Goal: Information Seeking & Learning: Learn about a topic

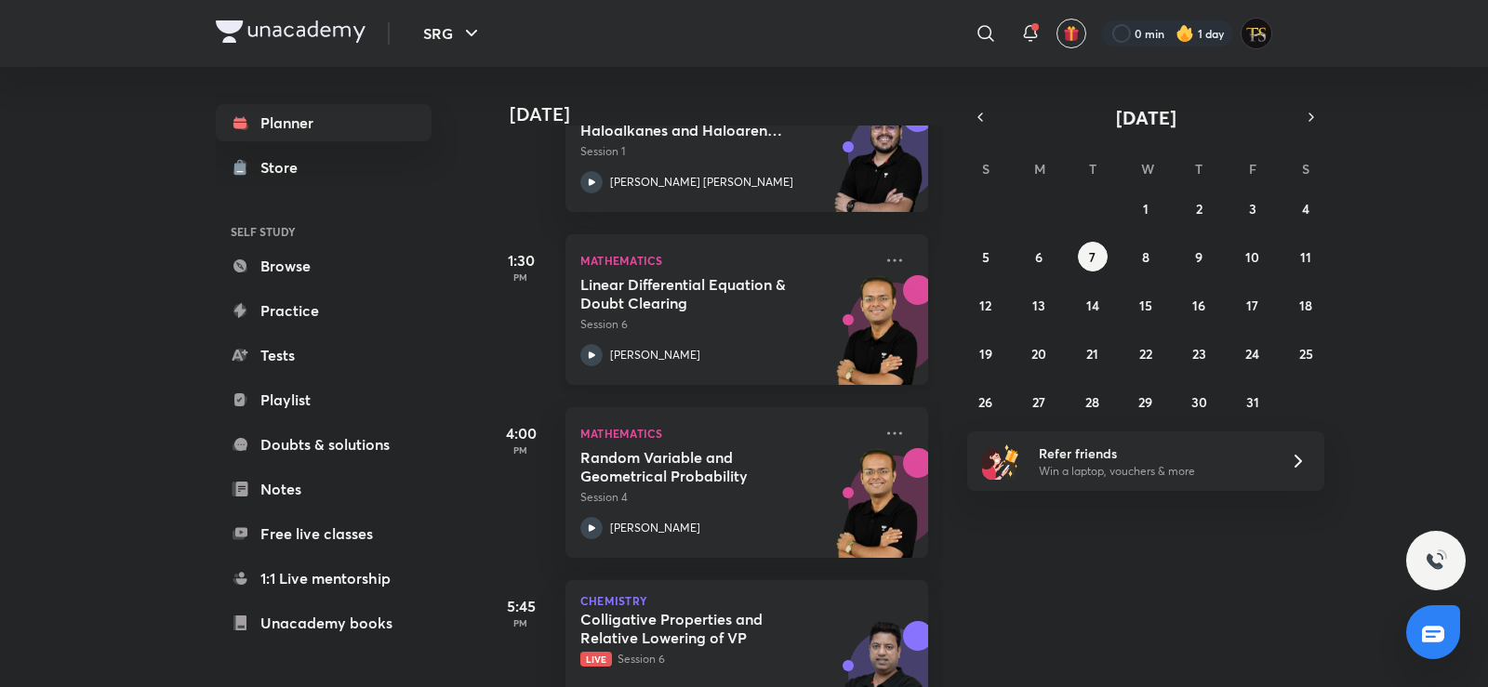
scroll to position [417, 0]
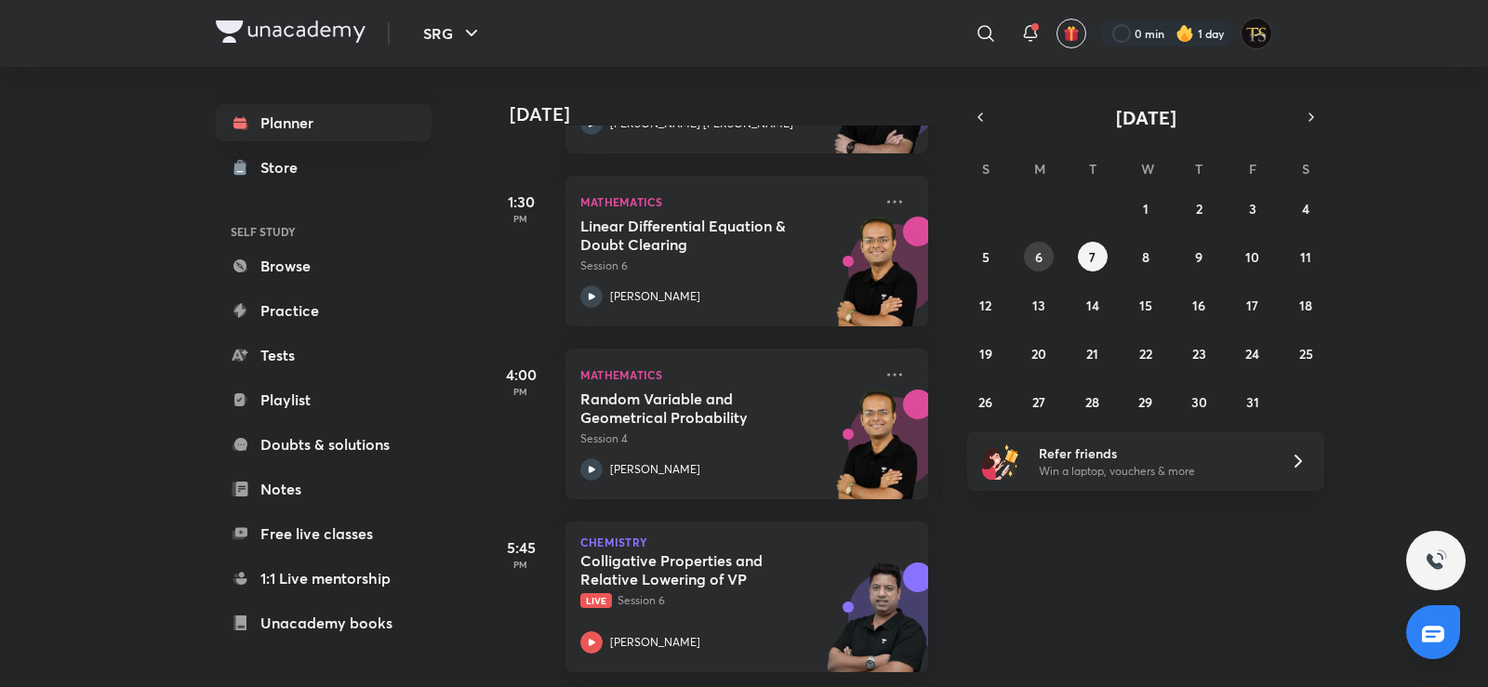
click at [1041, 250] on abbr "6" at bounding box center [1038, 257] width 7 height 18
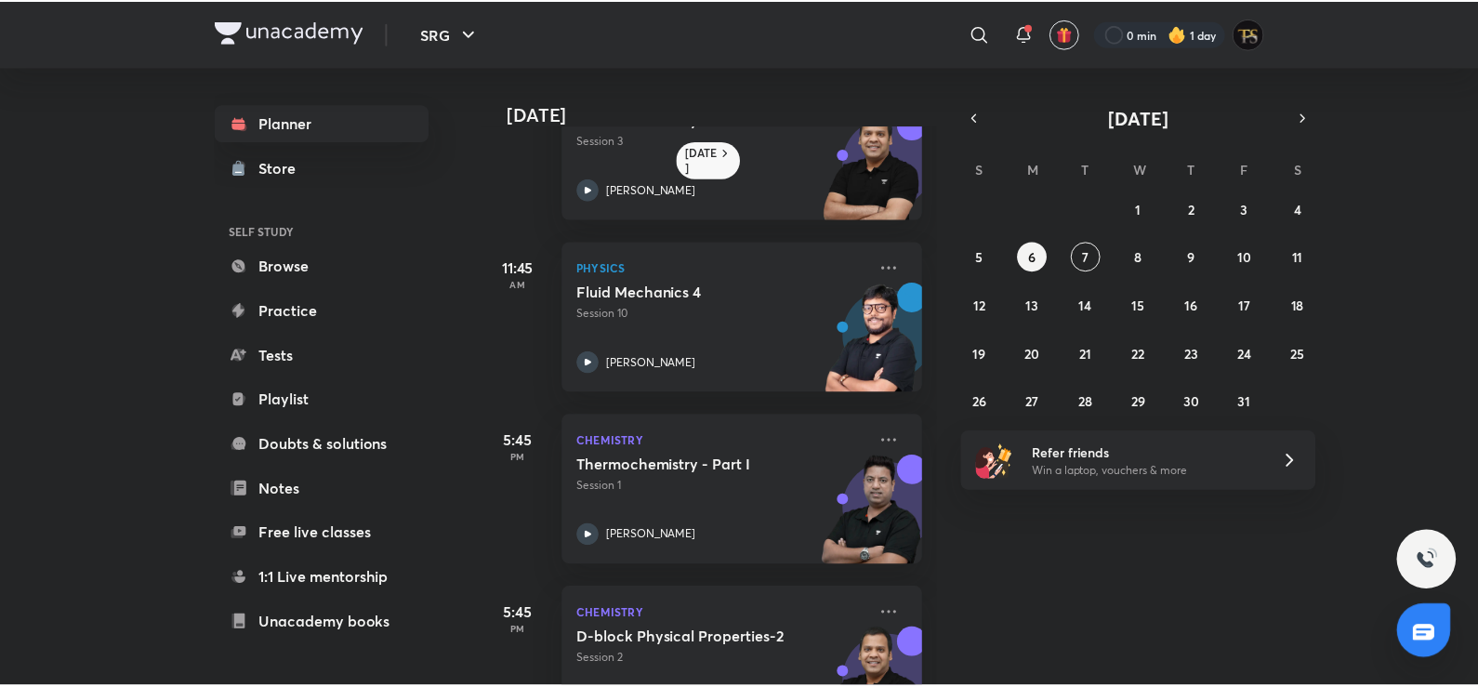
scroll to position [160, 0]
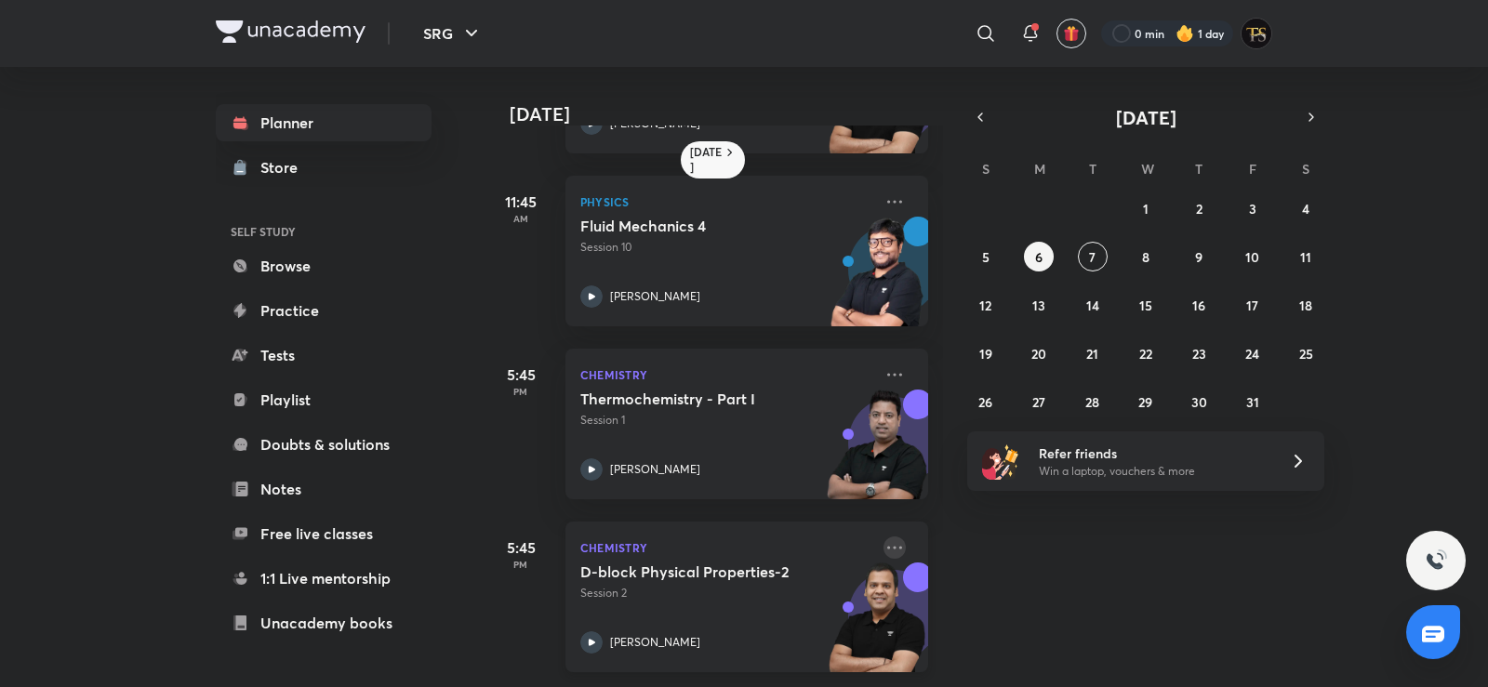
click at [883, 536] on icon at bounding box center [894, 547] width 22 height 22
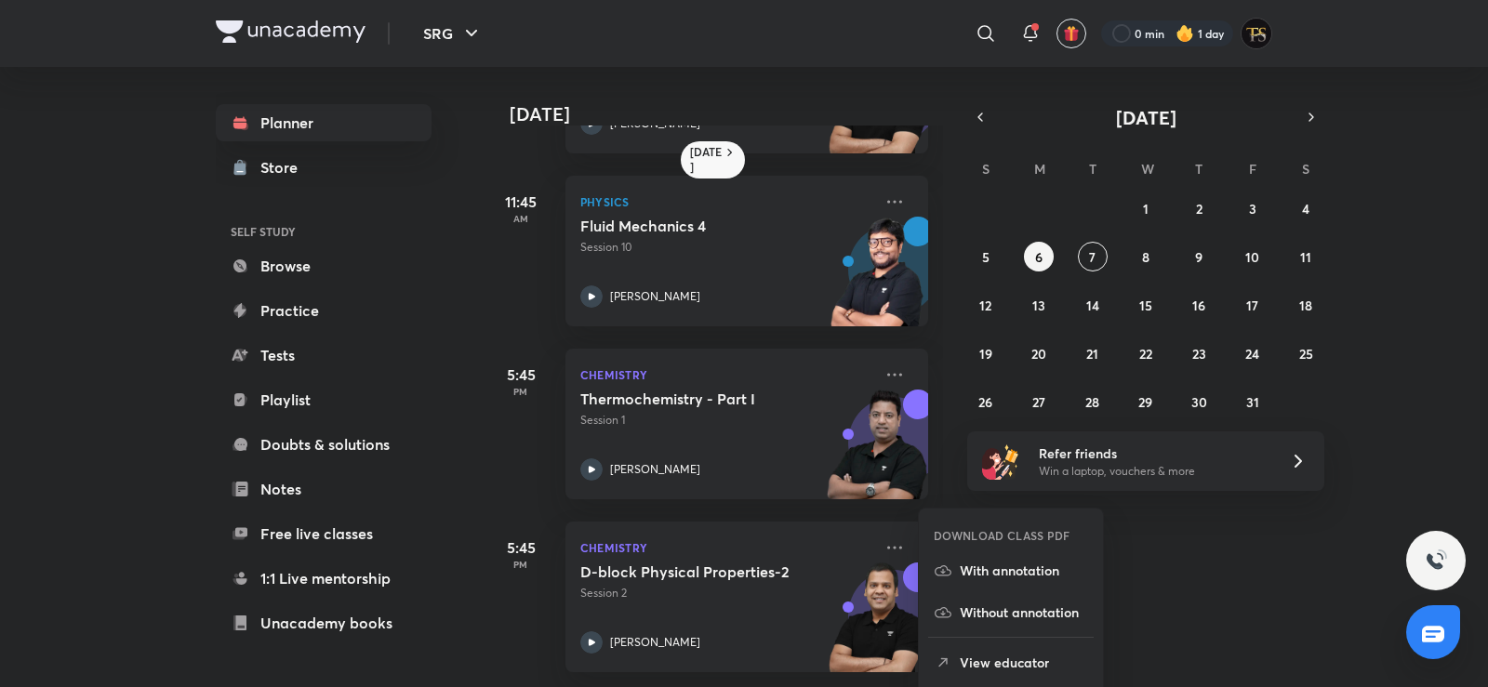
click at [936, 659] on icon at bounding box center [942, 663] width 19 height 19
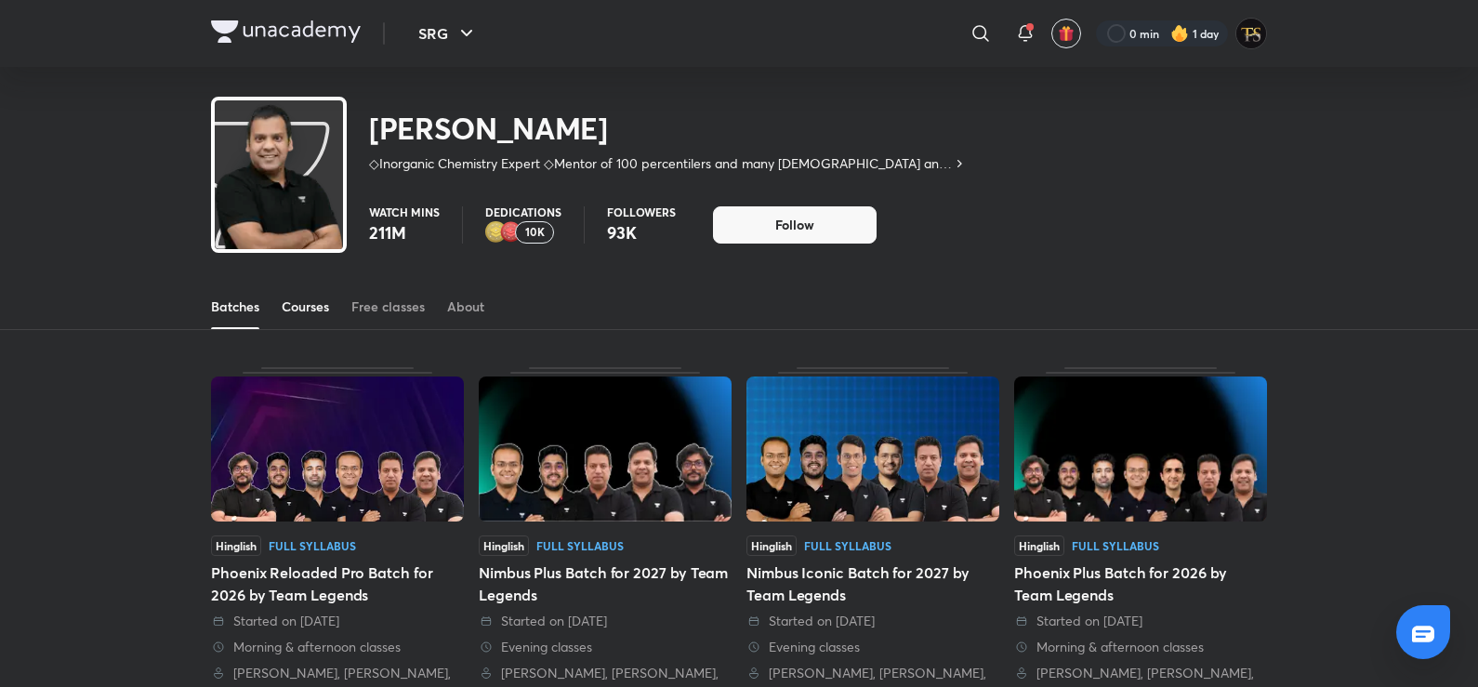
click at [286, 321] on link "Courses" at bounding box center [305, 306] width 47 height 45
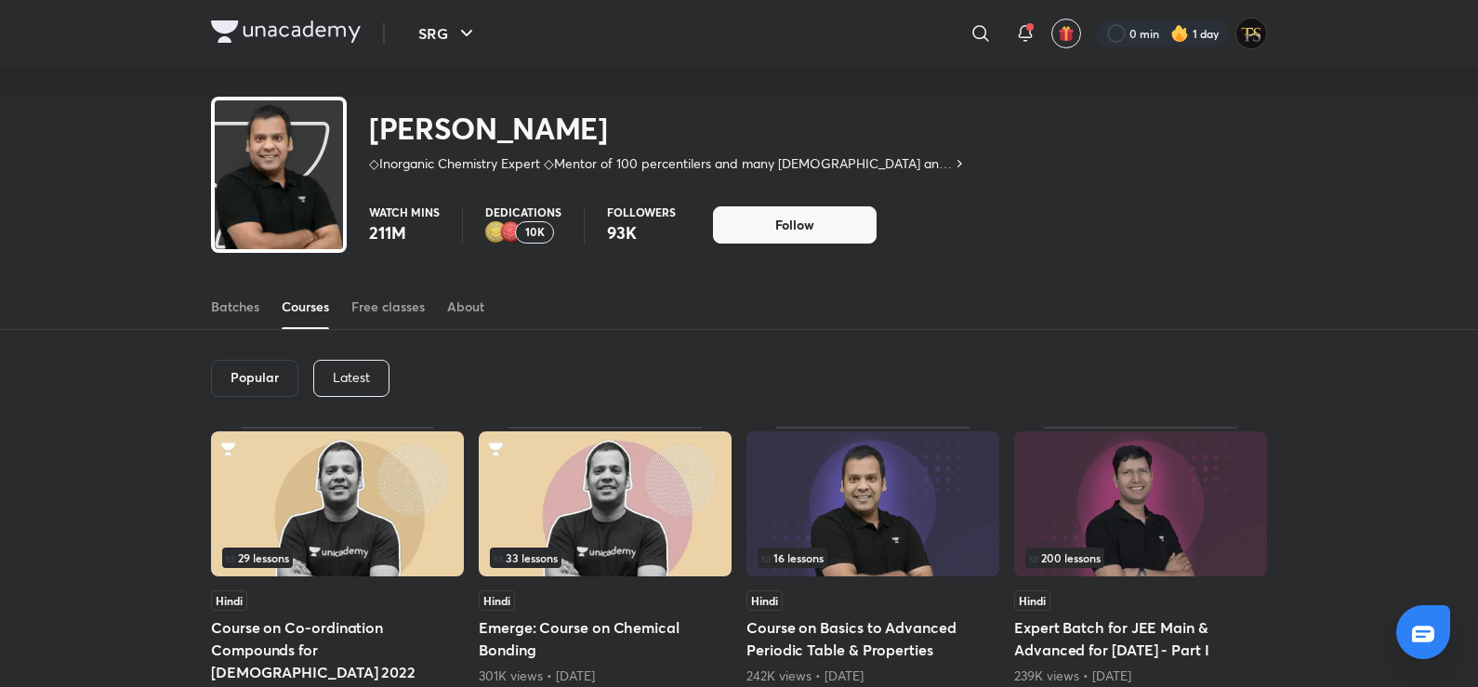
click at [527, 228] on p "10K" at bounding box center [535, 232] width 20 height 13
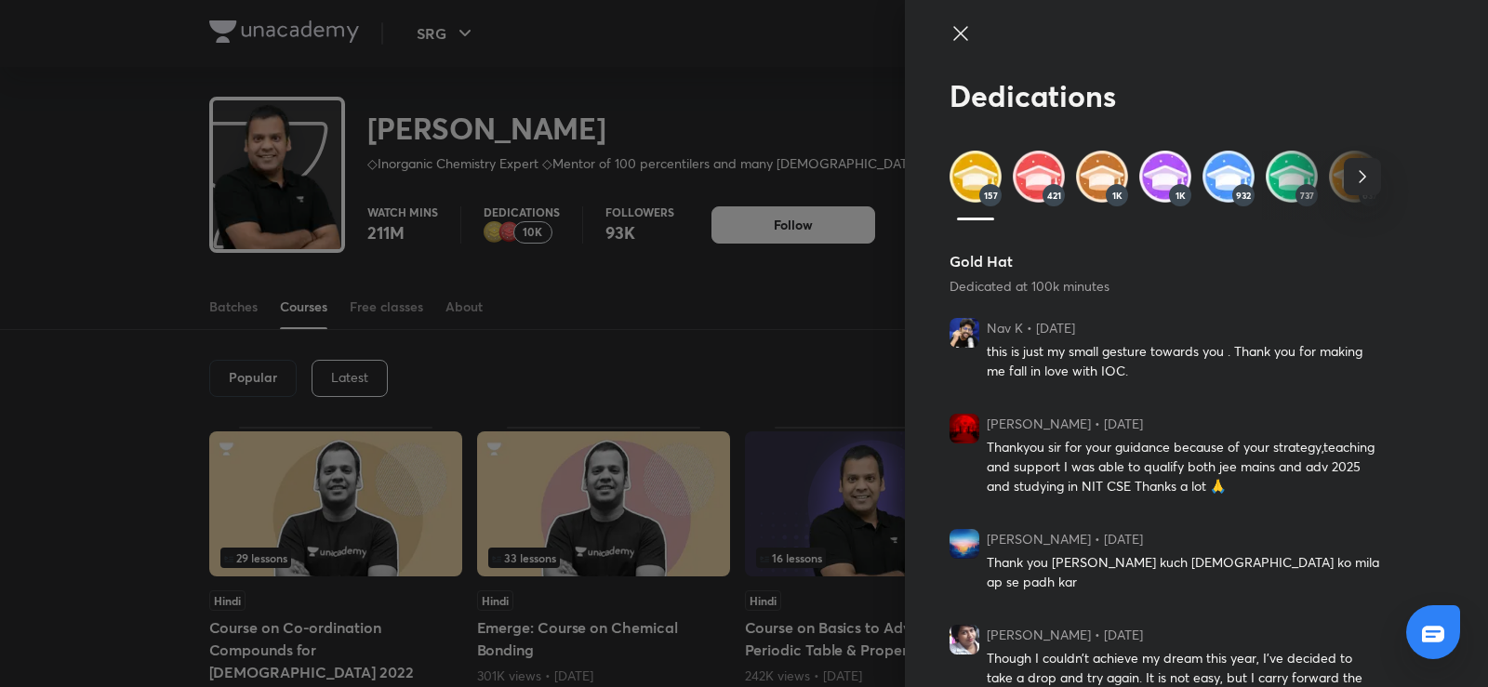
drag, startPoint x: 1017, startPoint y: 161, endPoint x: 1024, endPoint y: 147, distance: 15.4
click at [1020, 160] on img at bounding box center [1038, 177] width 52 height 52
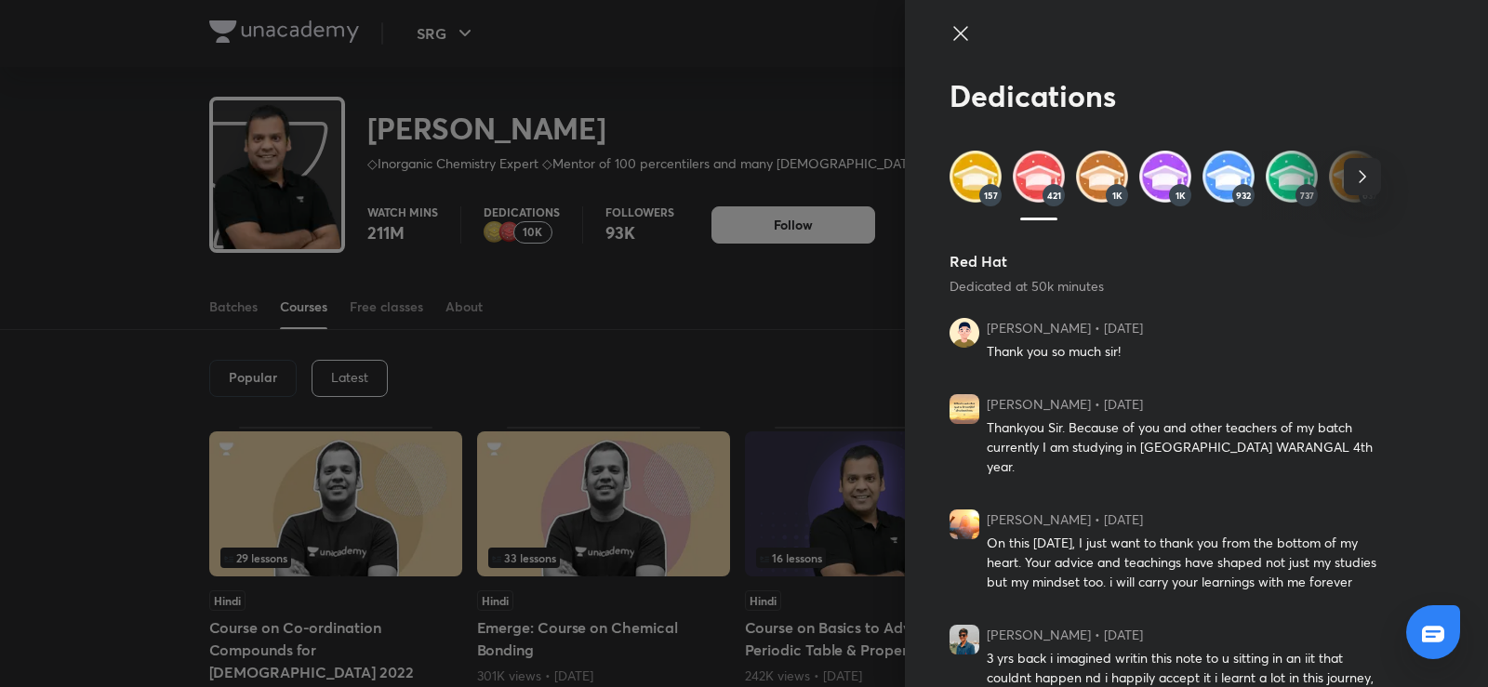
click at [964, 157] on img at bounding box center [975, 177] width 52 height 52
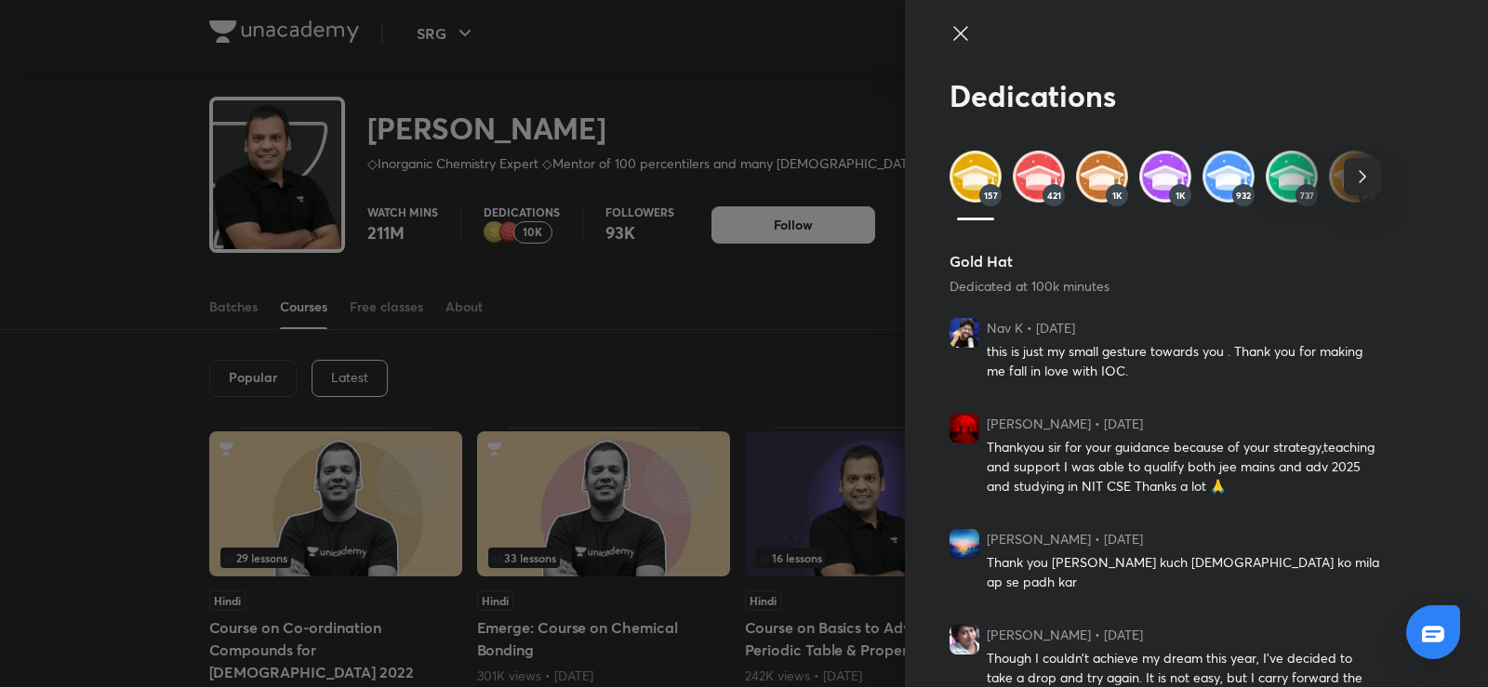
click at [952, 172] on img at bounding box center [975, 177] width 52 height 52
drag, startPoint x: 694, startPoint y: 64, endPoint x: 572, endPoint y: 5, distance: 135.6
click at [694, 64] on div at bounding box center [744, 343] width 1488 height 687
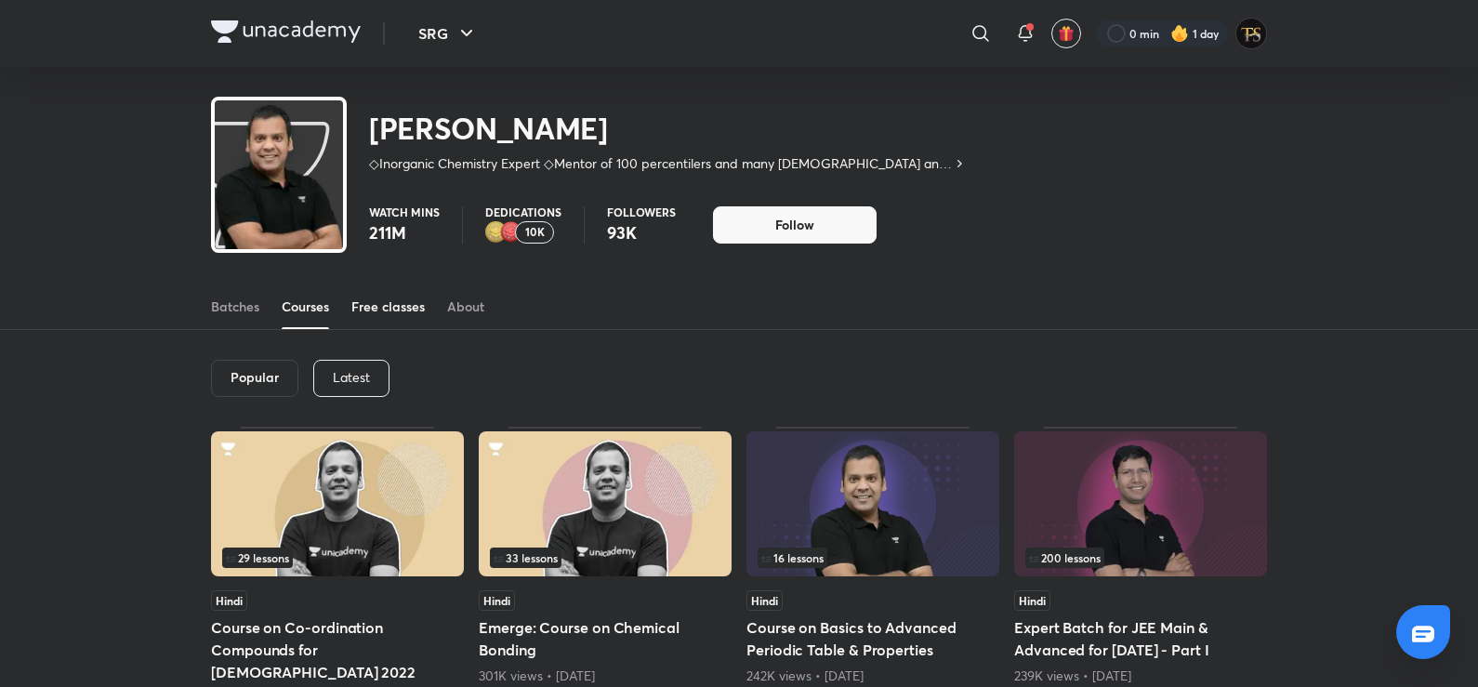
click at [366, 306] on div "Free classes" at bounding box center [387, 307] width 73 height 19
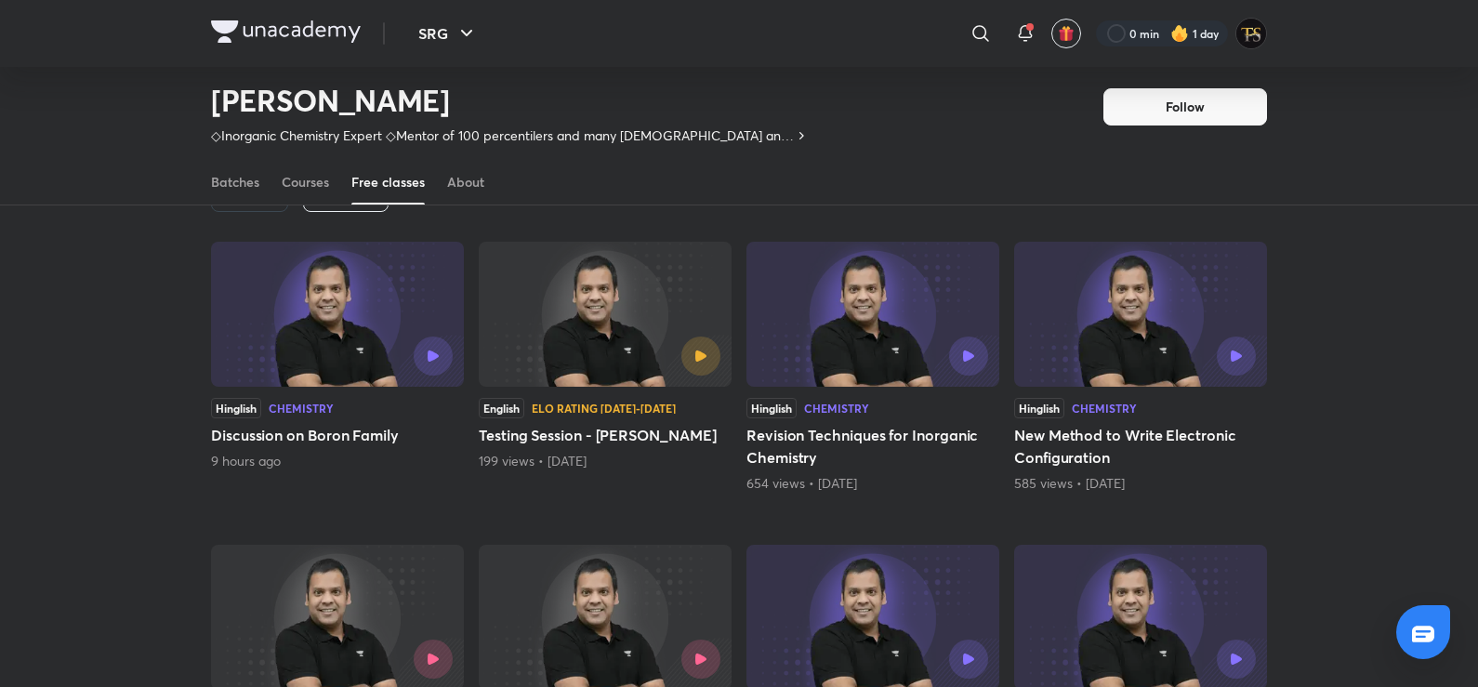
scroll to position [174, 0]
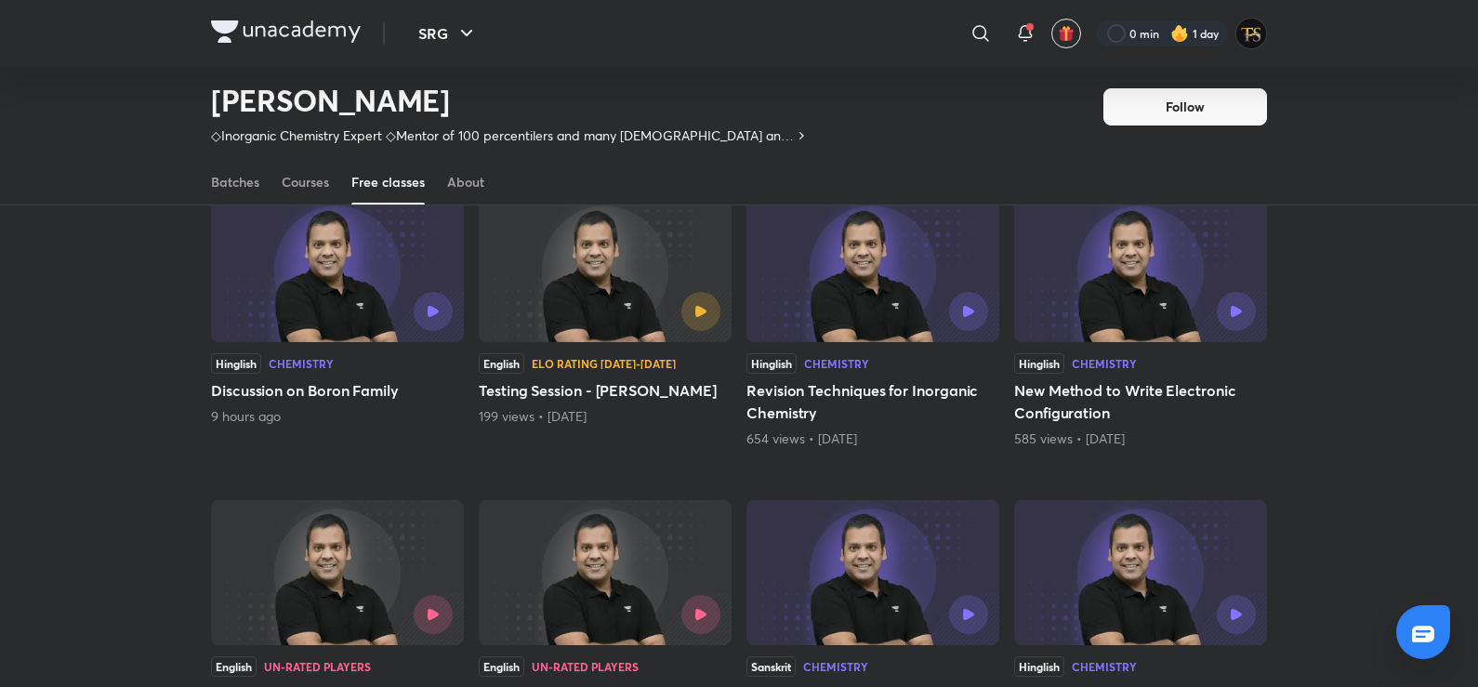
click at [619, 388] on h5 "Testing Session - [PERSON_NAME]" at bounding box center [605, 390] width 253 height 22
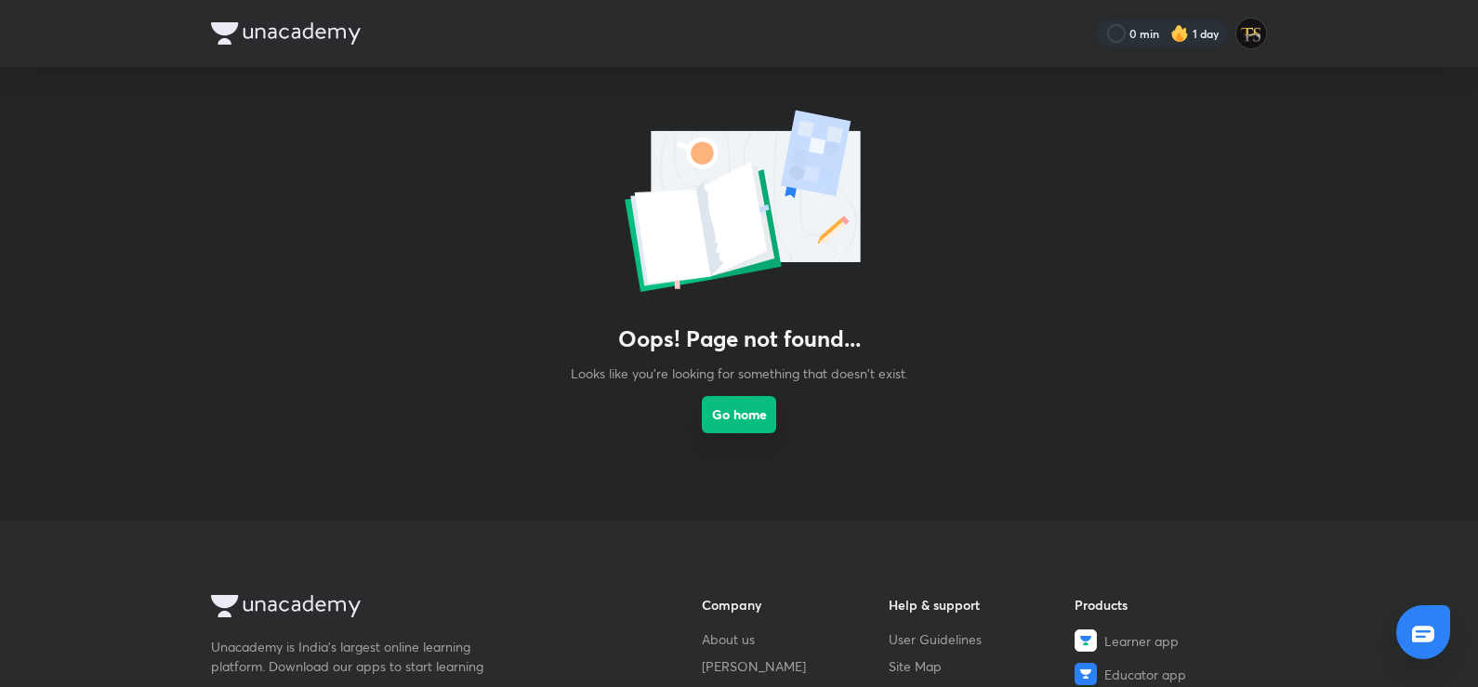
click at [713, 431] on button "Go home" at bounding box center [739, 414] width 74 height 37
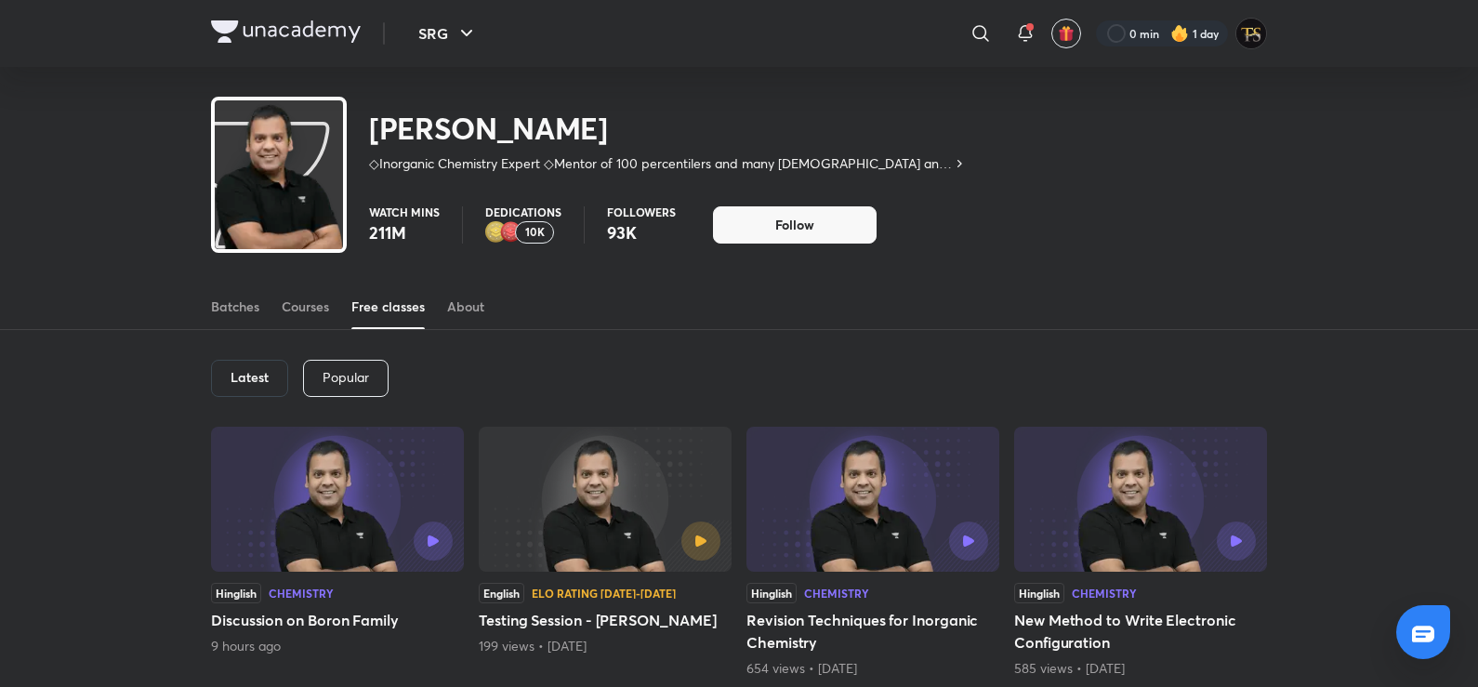
click at [677, 536] on div at bounding box center [662, 541] width 115 height 39
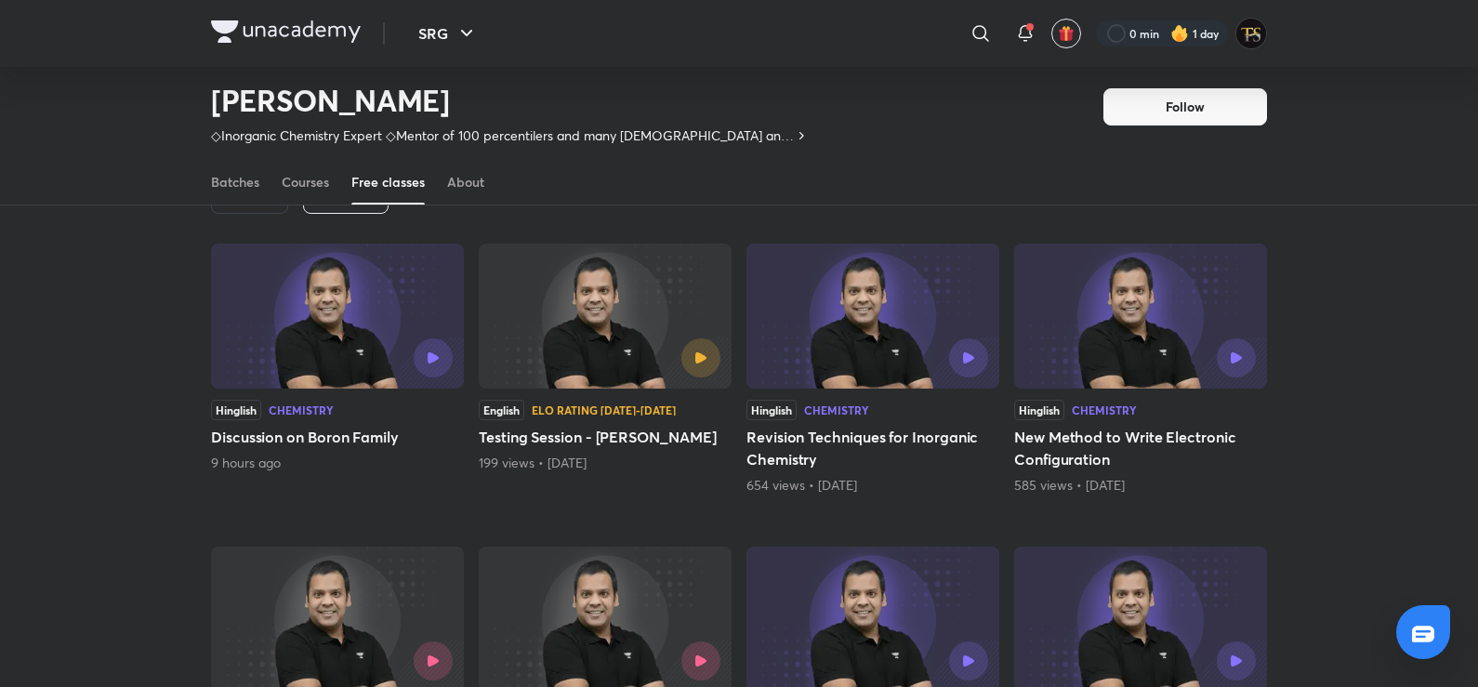
scroll to position [174, 0]
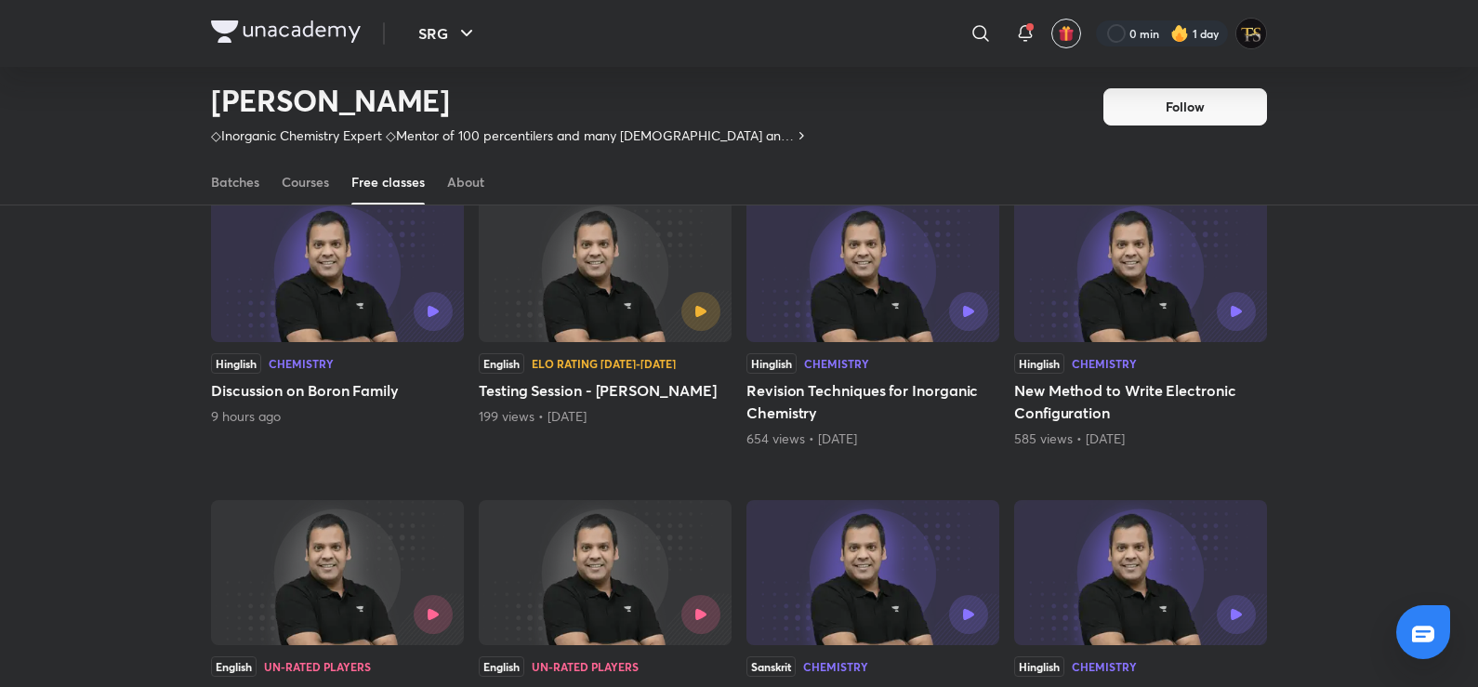
click at [351, 324] on div at bounding box center [394, 311] width 115 height 39
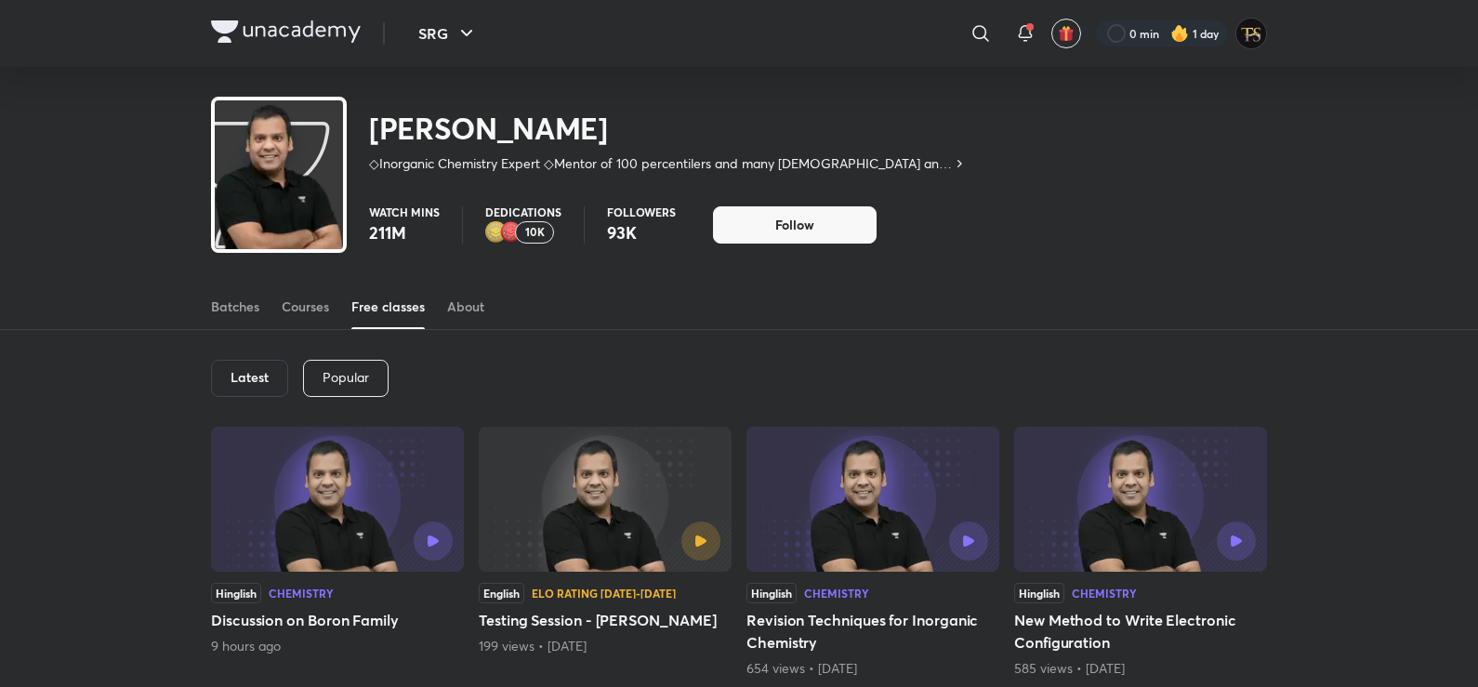
click at [444, 321] on div "Batches Courses Free classes About" at bounding box center [739, 306] width 1056 height 45
click at [470, 312] on div "About" at bounding box center [465, 307] width 37 height 19
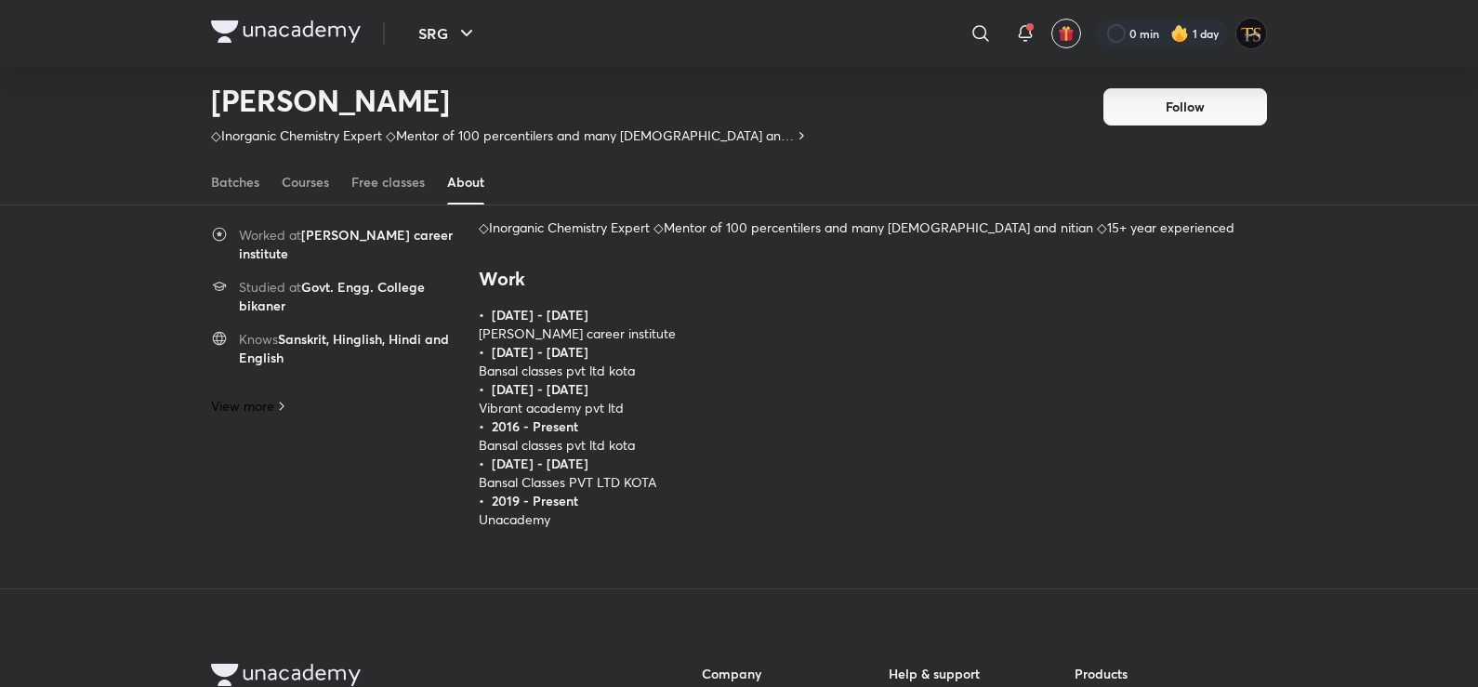
scroll to position [81, 0]
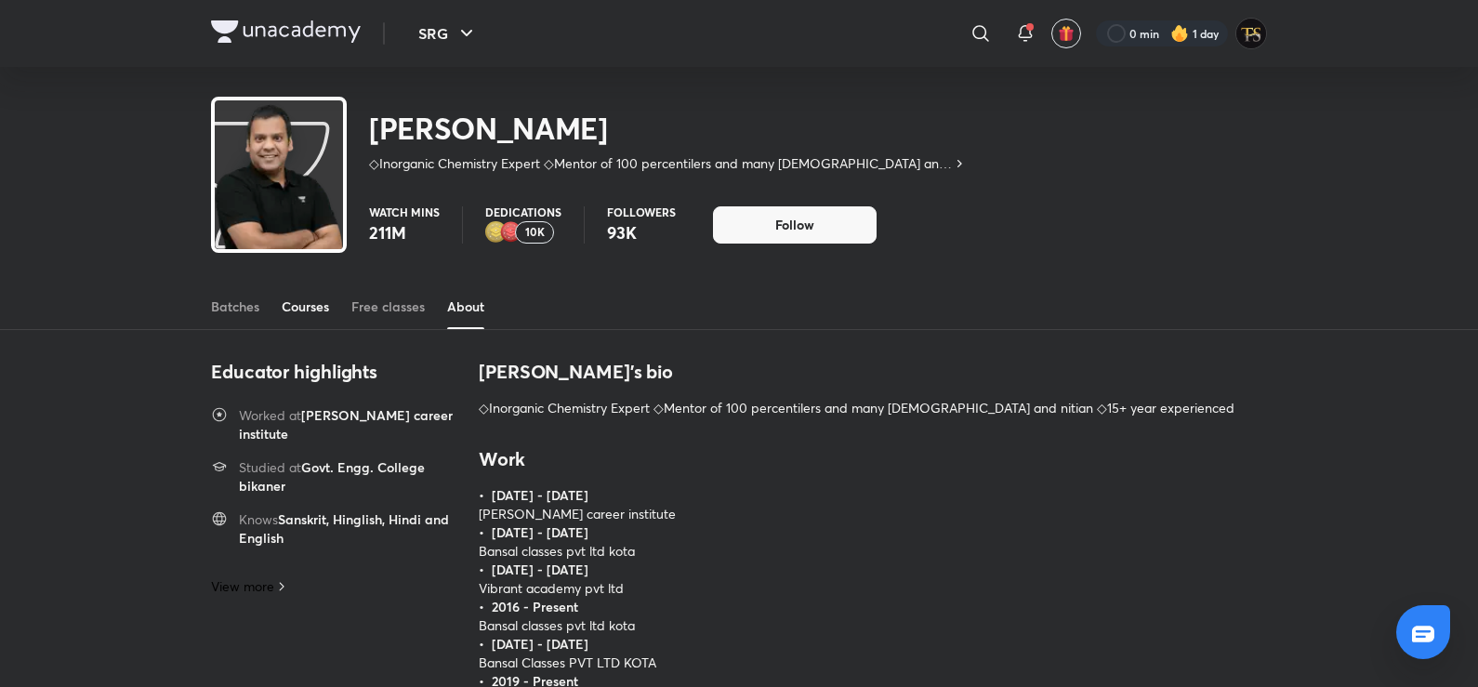
click at [319, 295] on link "Courses" at bounding box center [305, 306] width 47 height 45
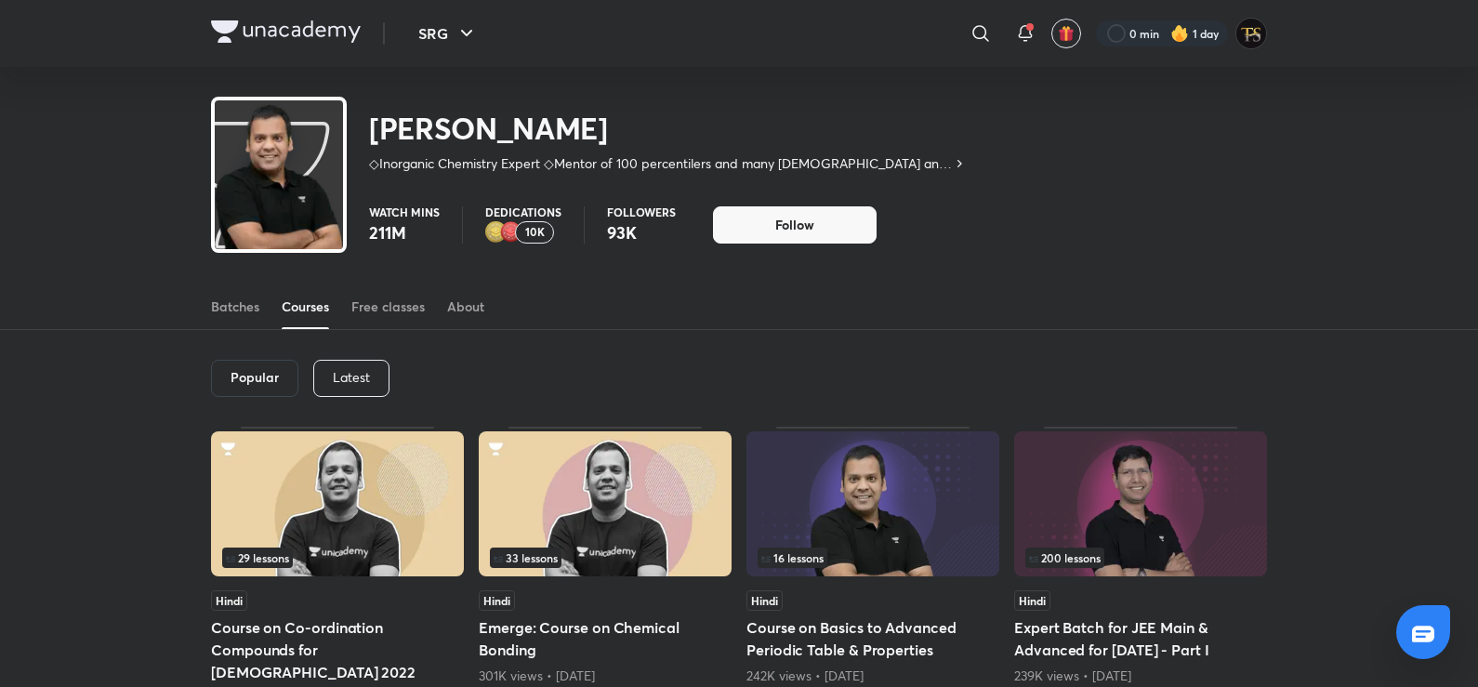
click at [342, 381] on p "Latest" at bounding box center [351, 377] width 37 height 15
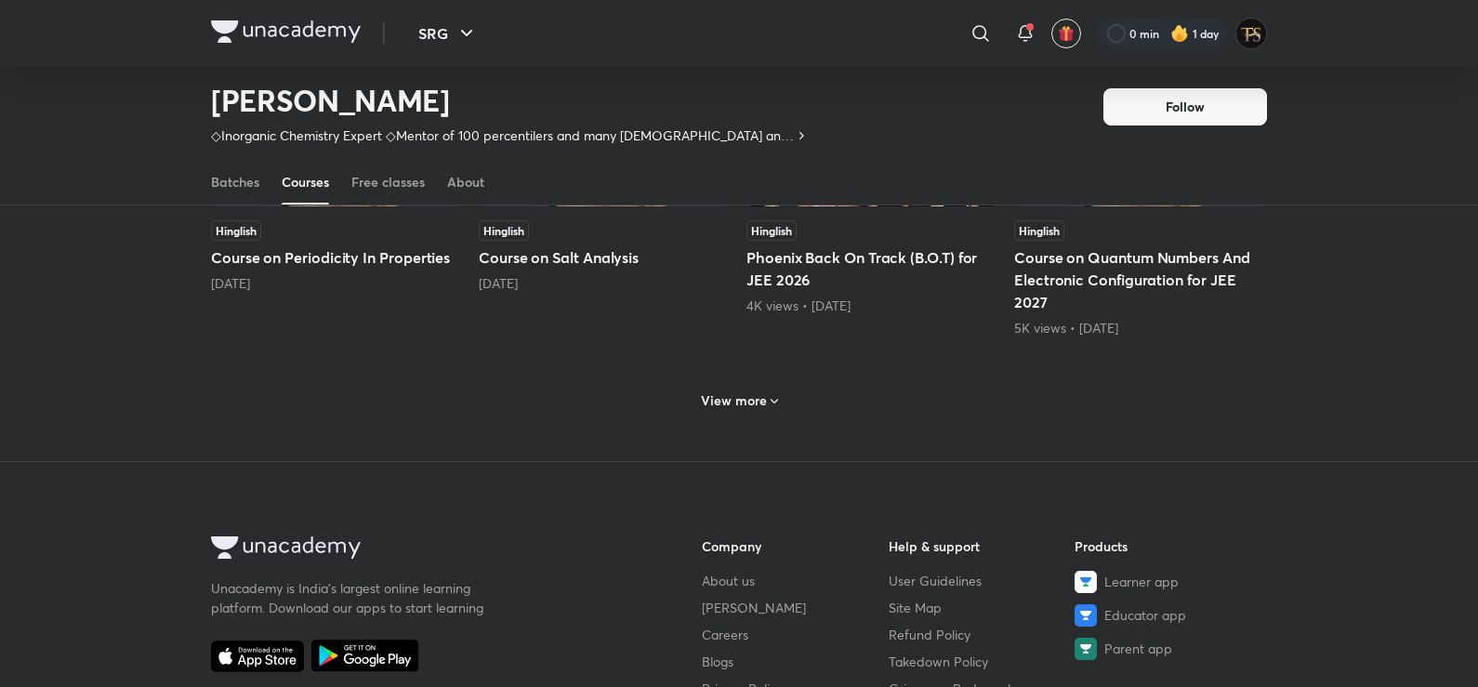
scroll to position [918, 0]
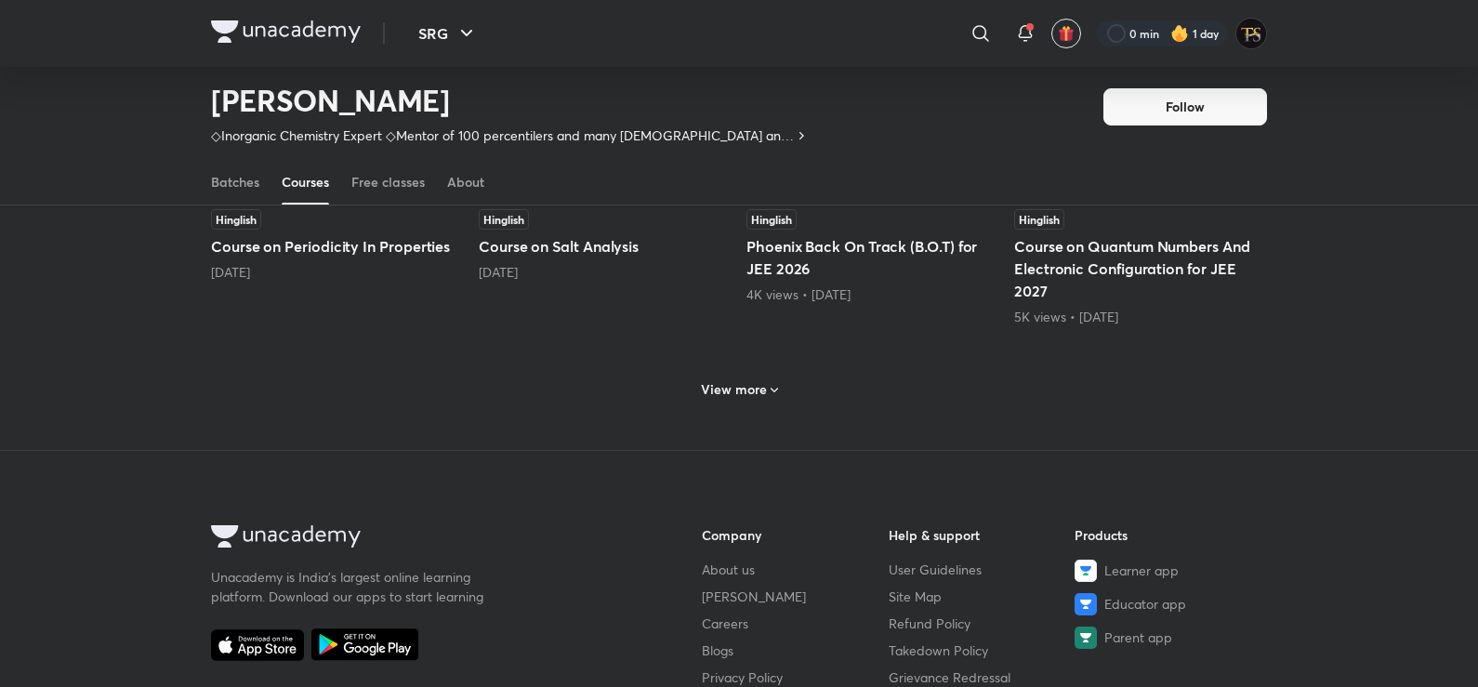
click at [720, 379] on div "View more" at bounding box center [740, 390] width 92 height 30
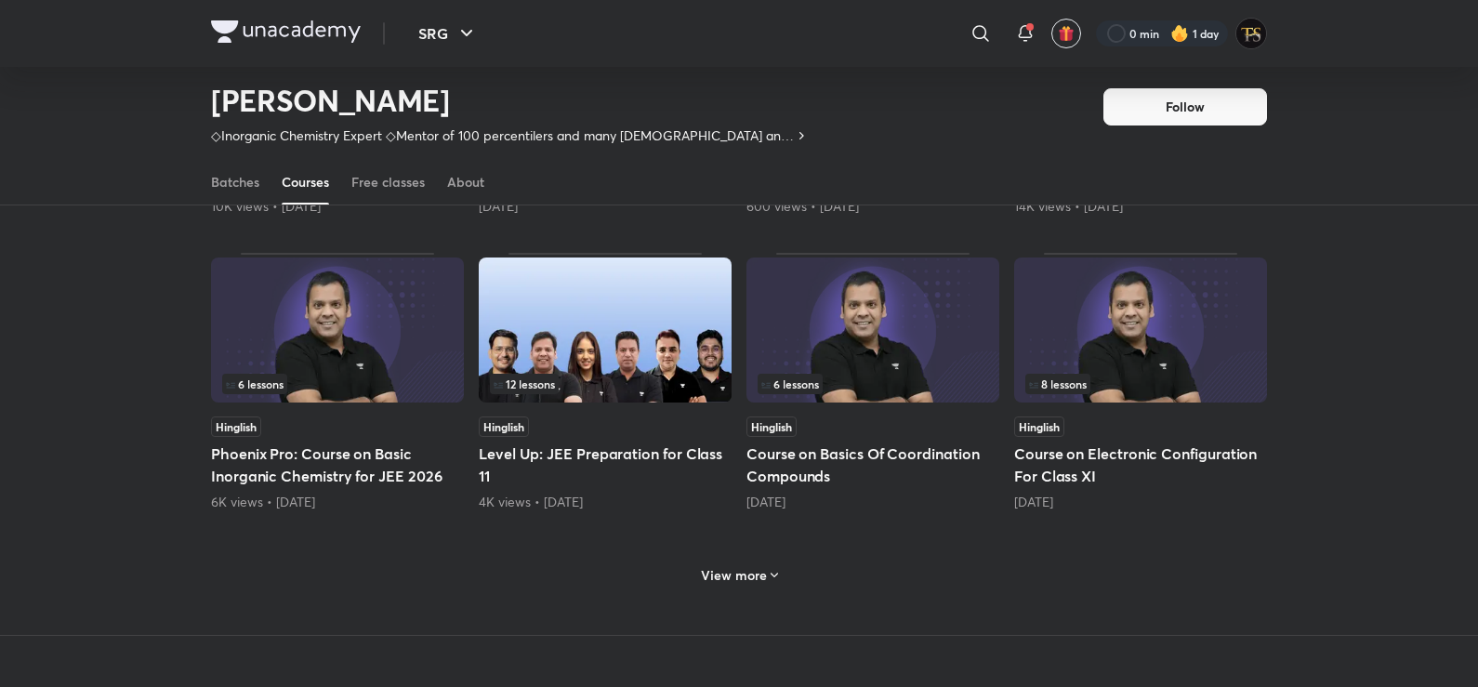
scroll to position [1661, 0]
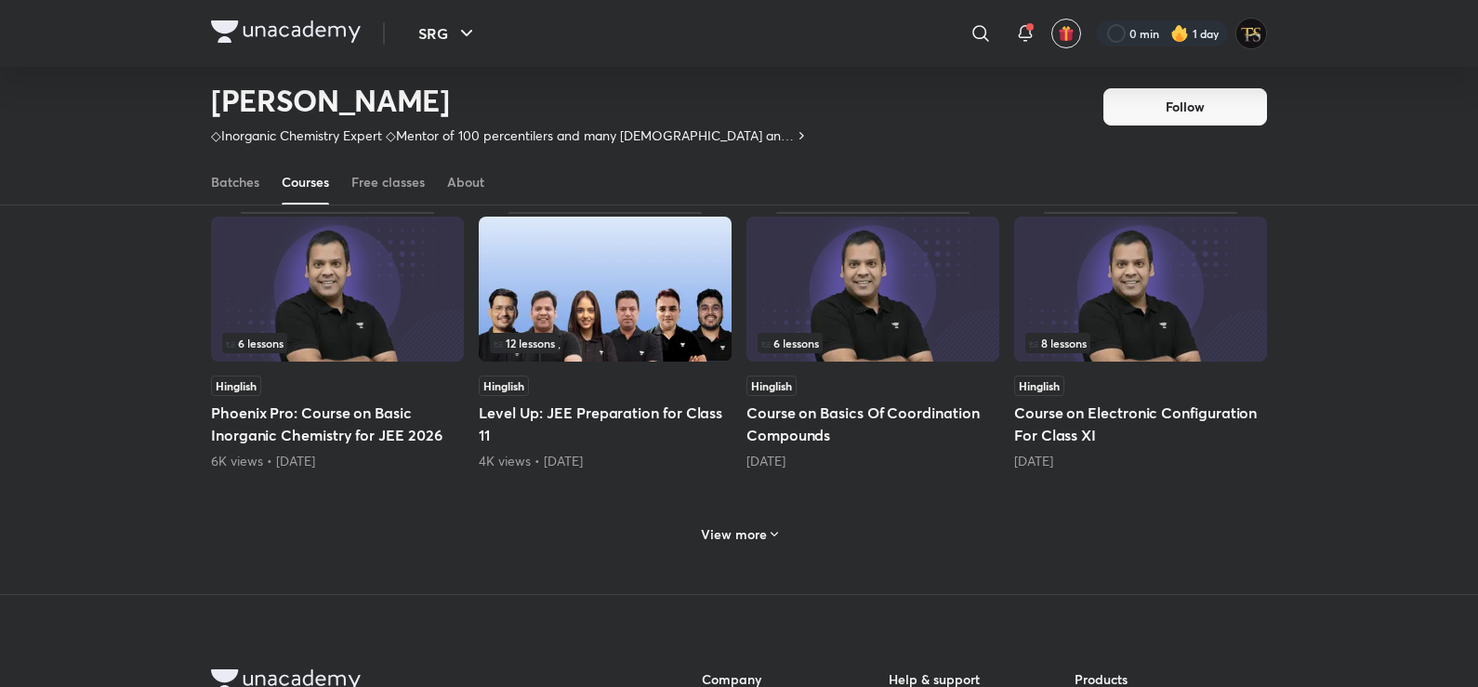
click at [785, 527] on div "View more" at bounding box center [739, 532] width 1056 height 48
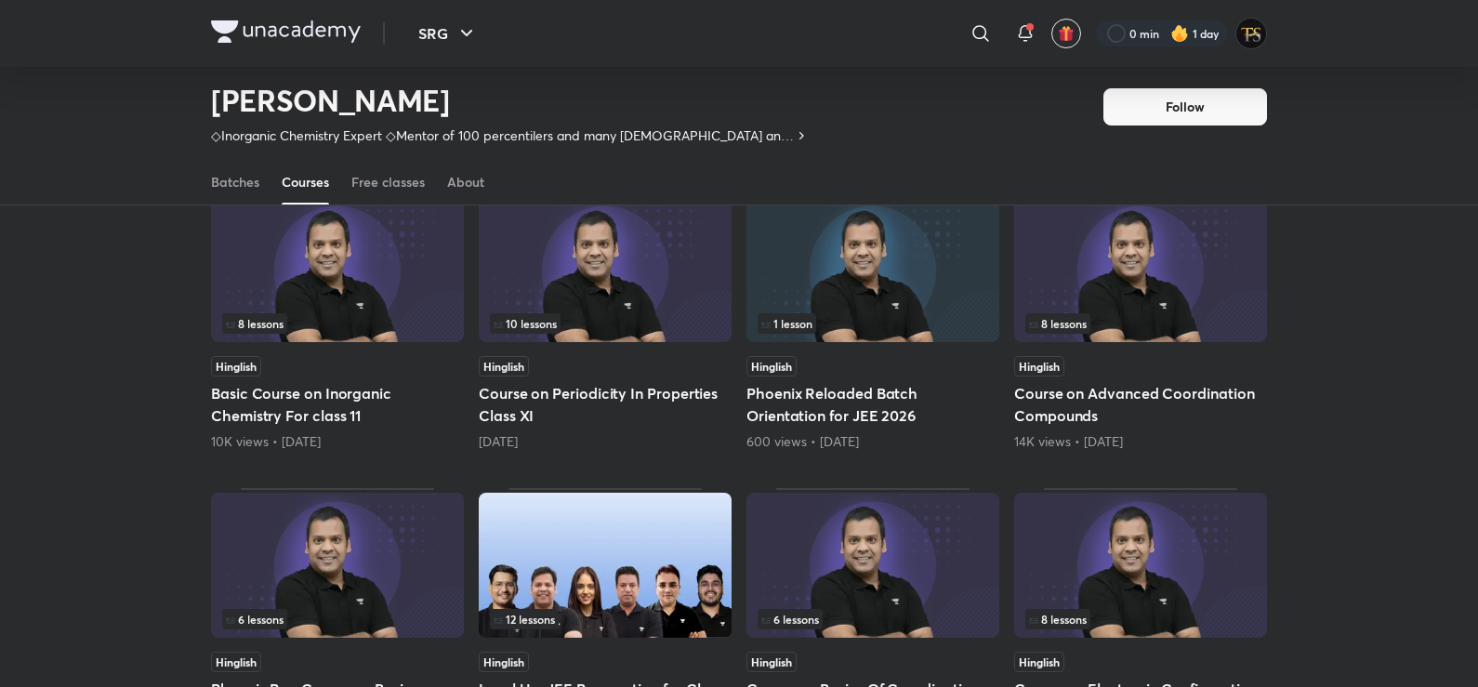
scroll to position [1383, 0]
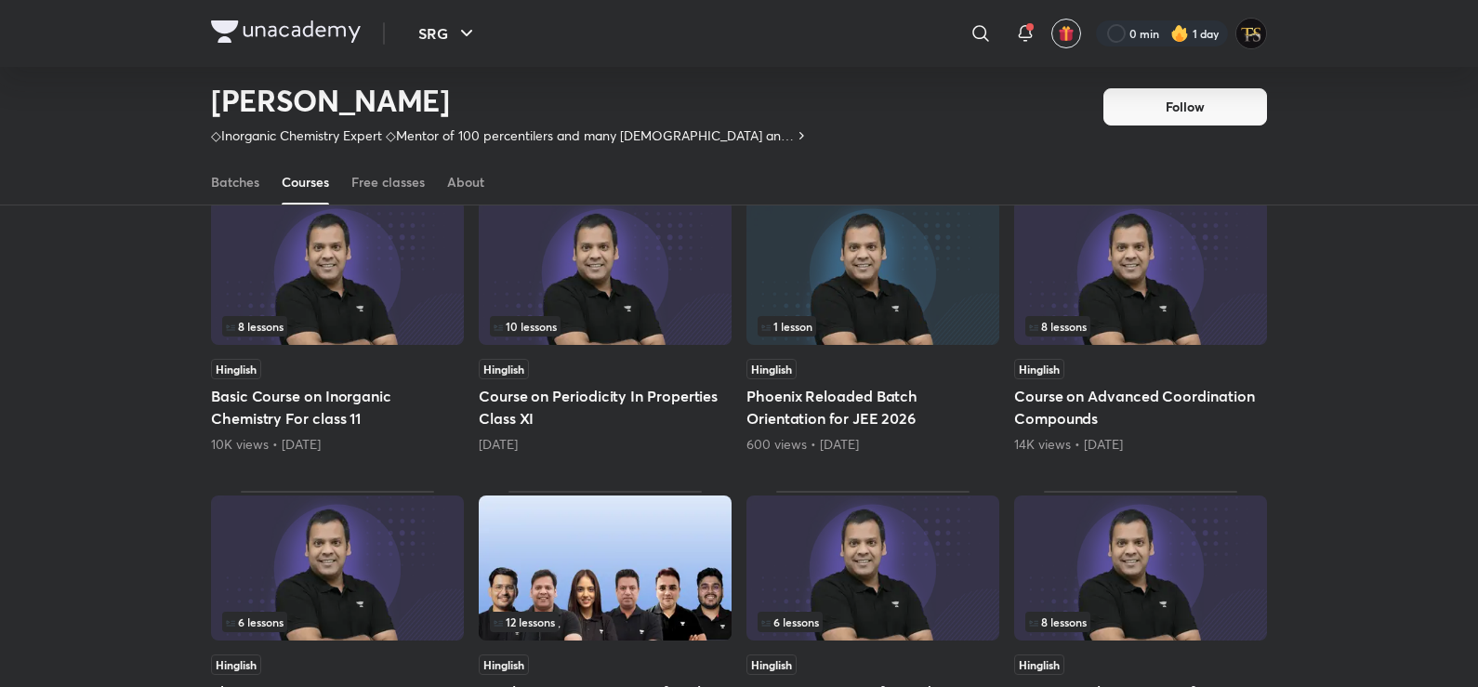
click at [632, 332] on div "10 lessons" at bounding box center [605, 326] width 231 height 20
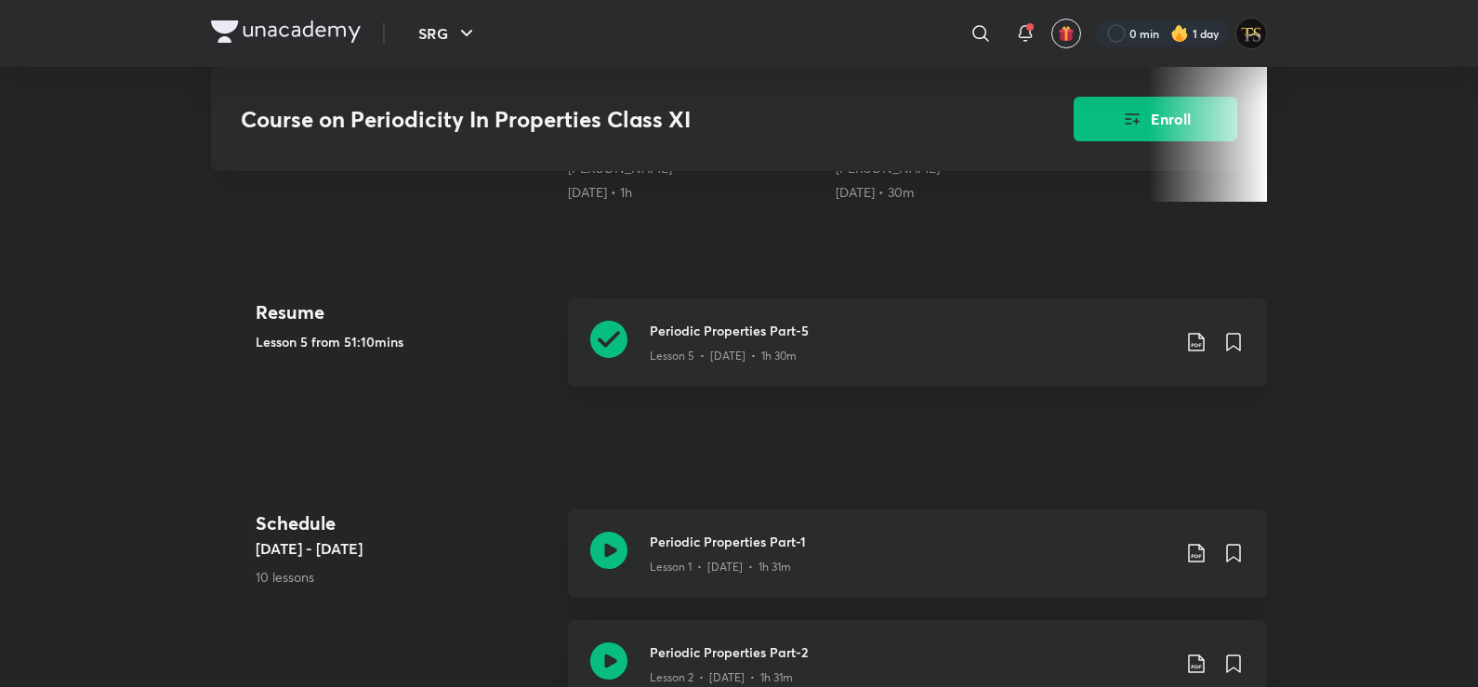
scroll to position [651, 0]
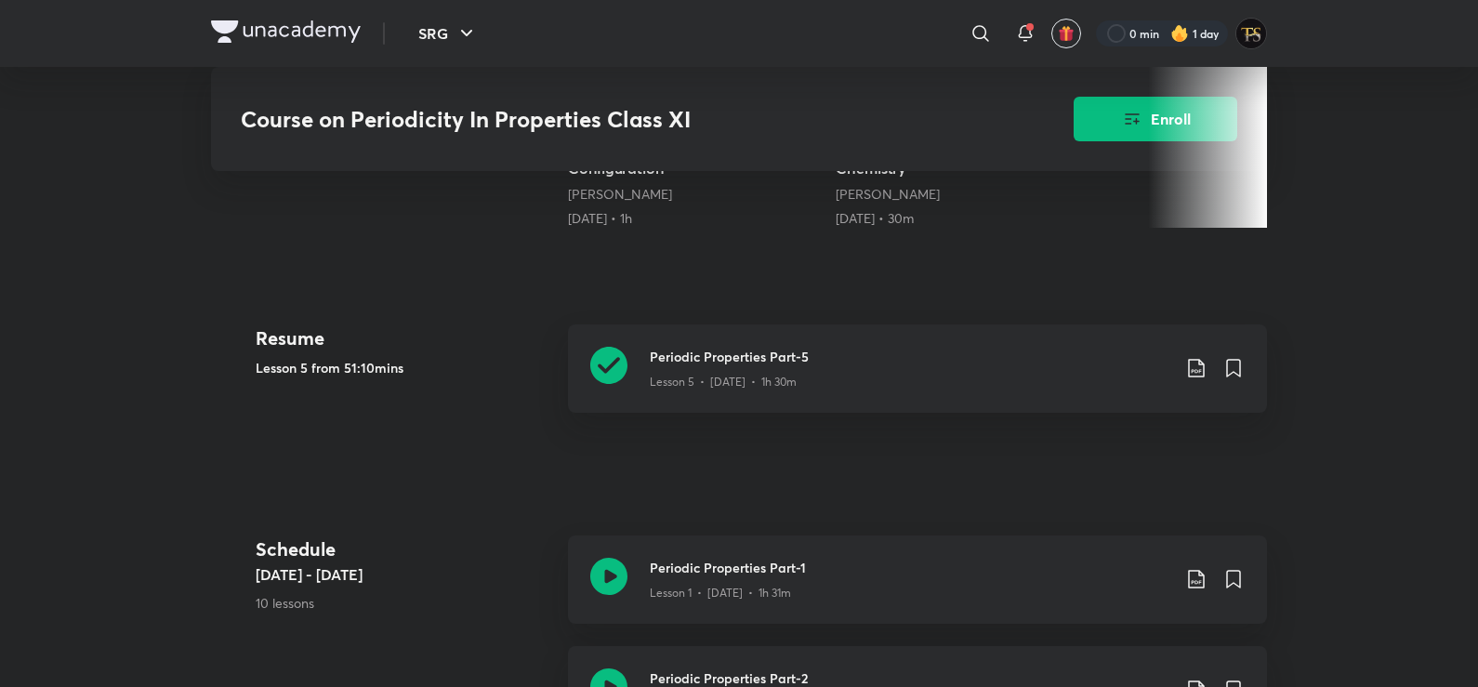
scroll to position [1383, 0]
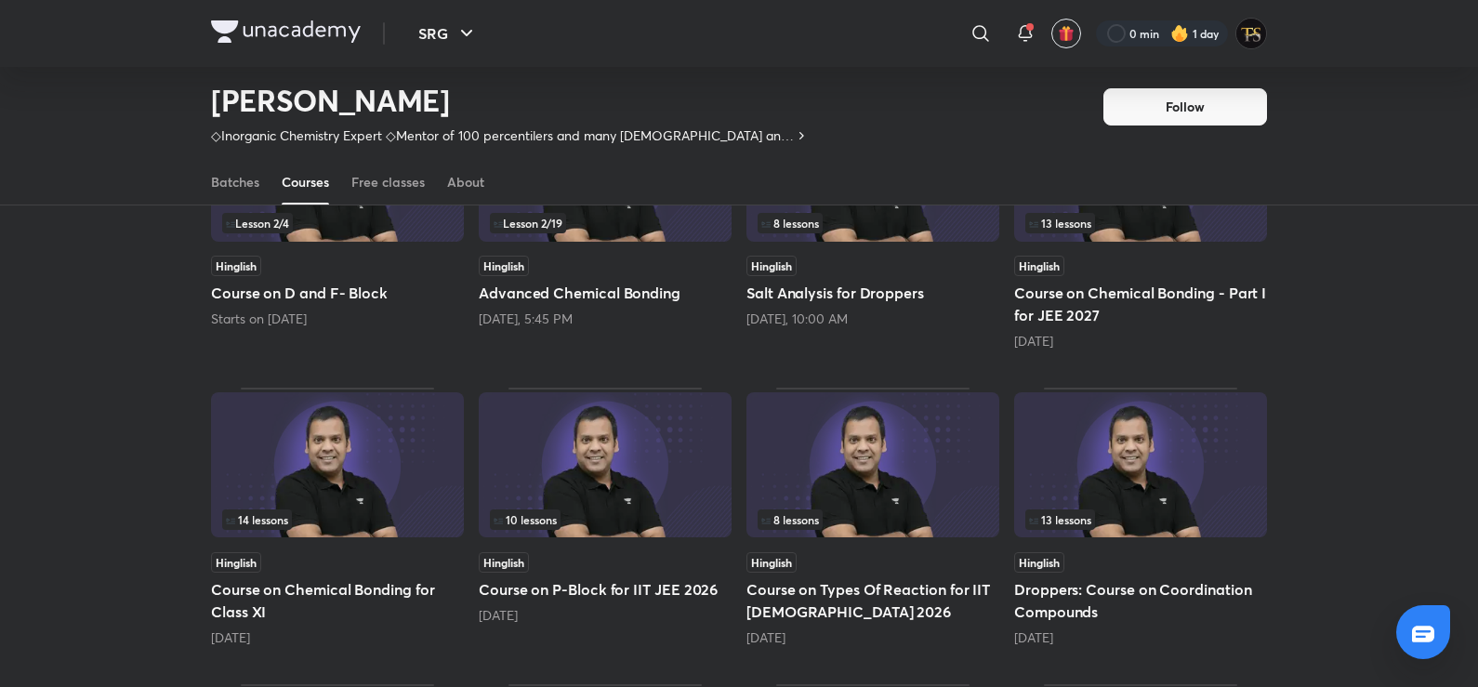
scroll to position [360, 0]
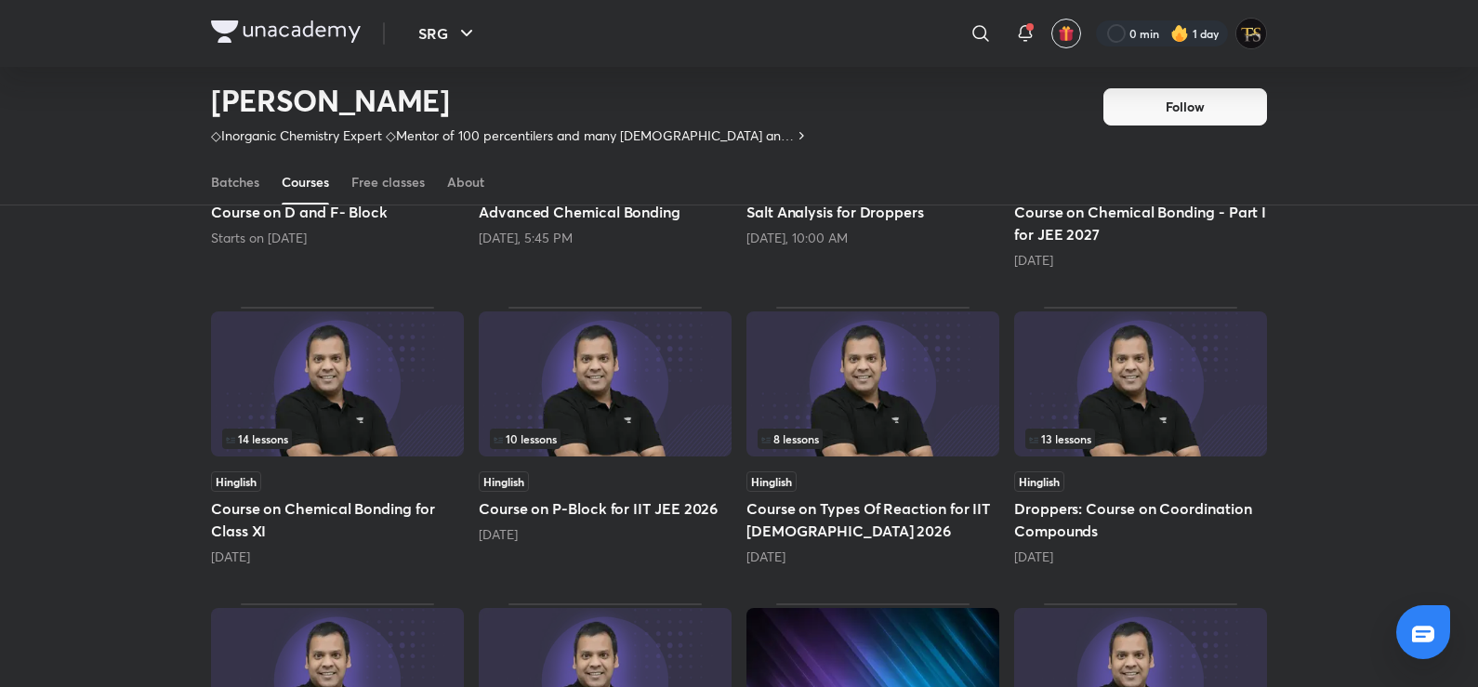
click at [621, 372] on img at bounding box center [605, 383] width 253 height 145
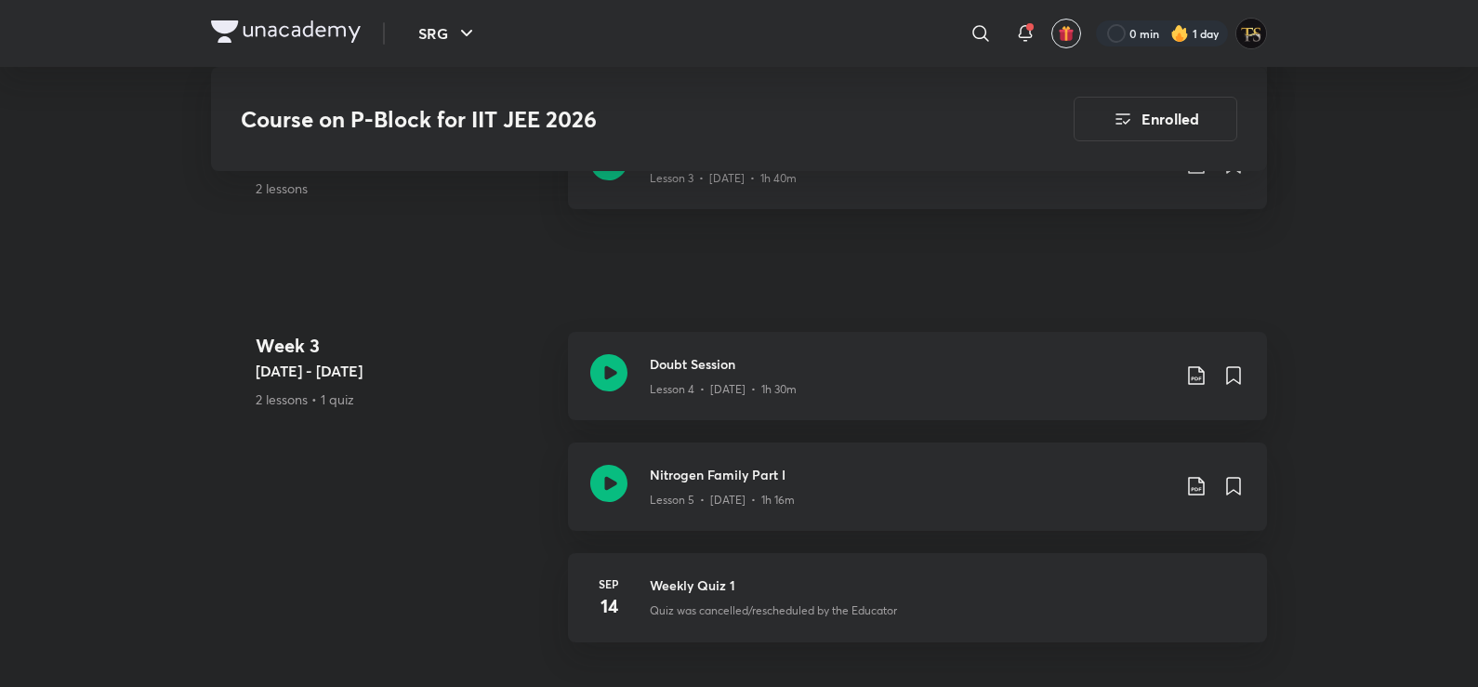
scroll to position [1302, 0]
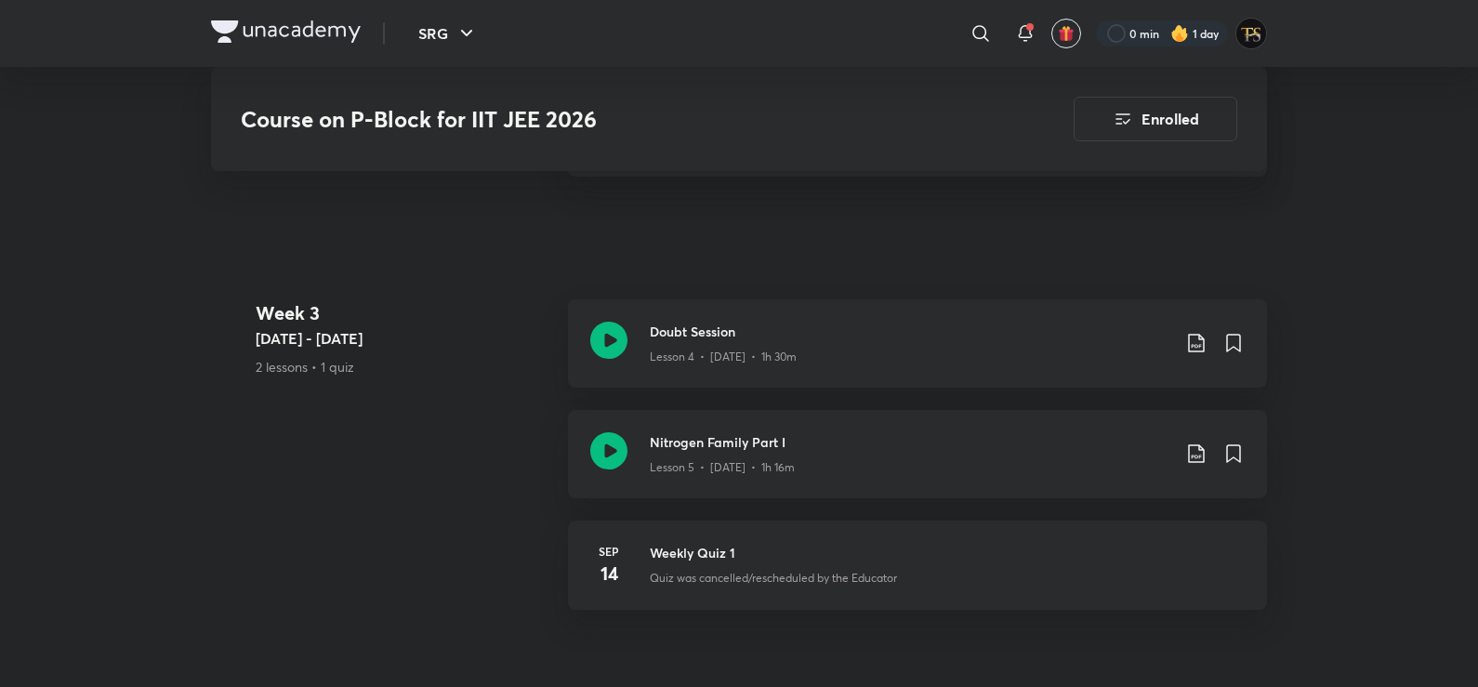
scroll to position [360, 0]
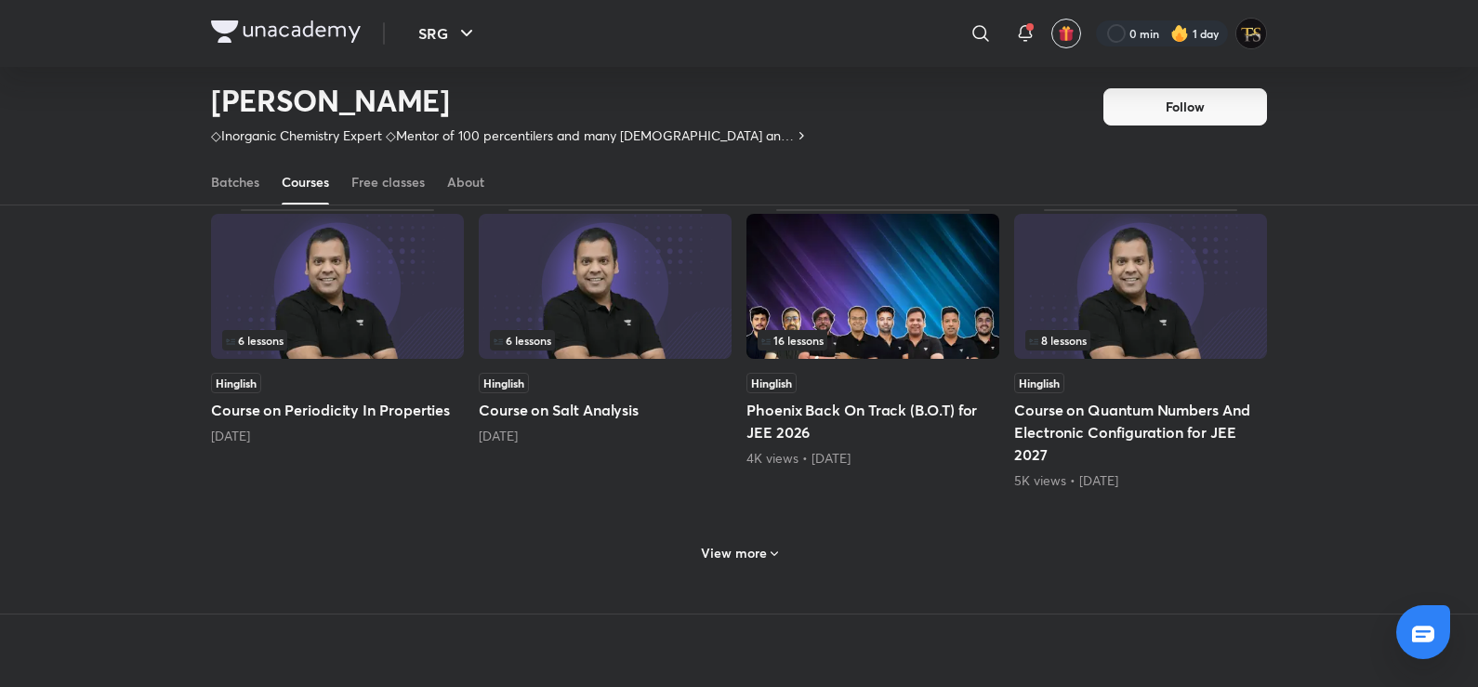
scroll to position [1006, 0]
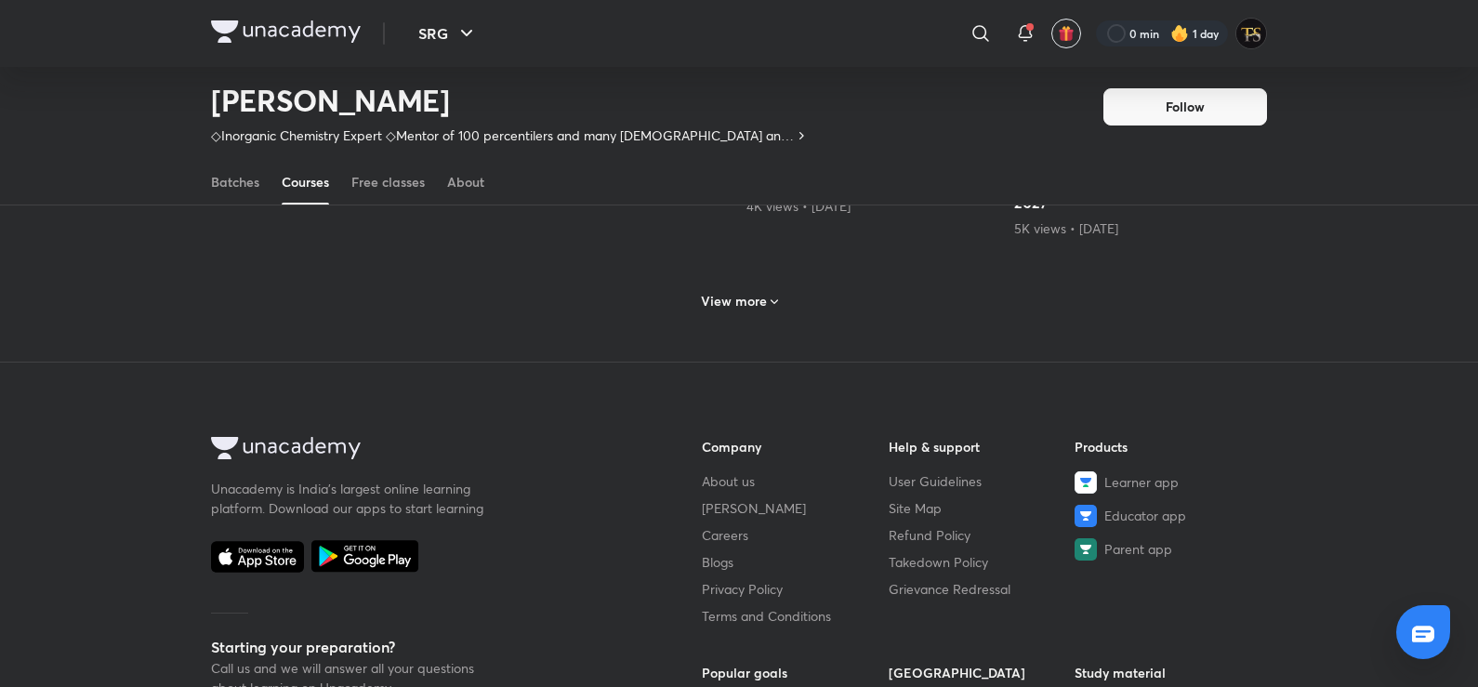
click at [776, 302] on icon at bounding box center [774, 302] width 15 height 15
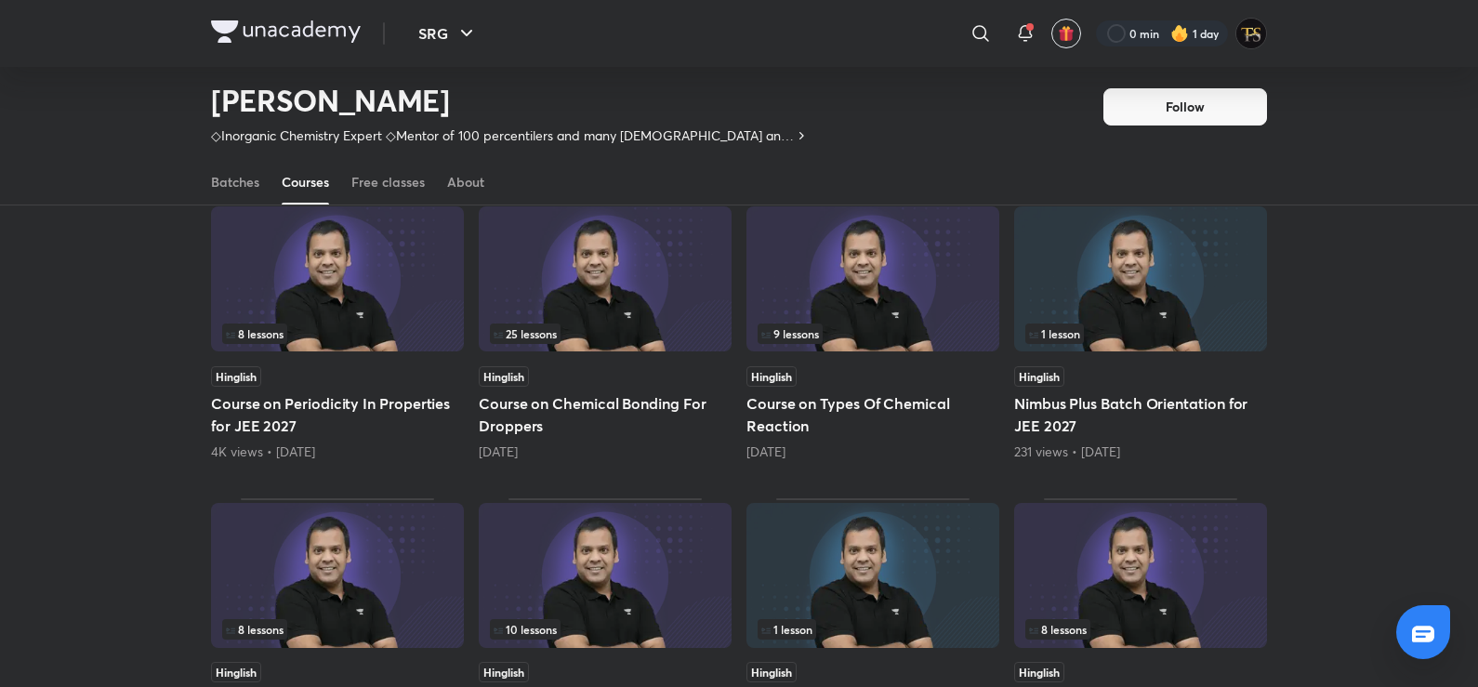
scroll to position [1192, 0]
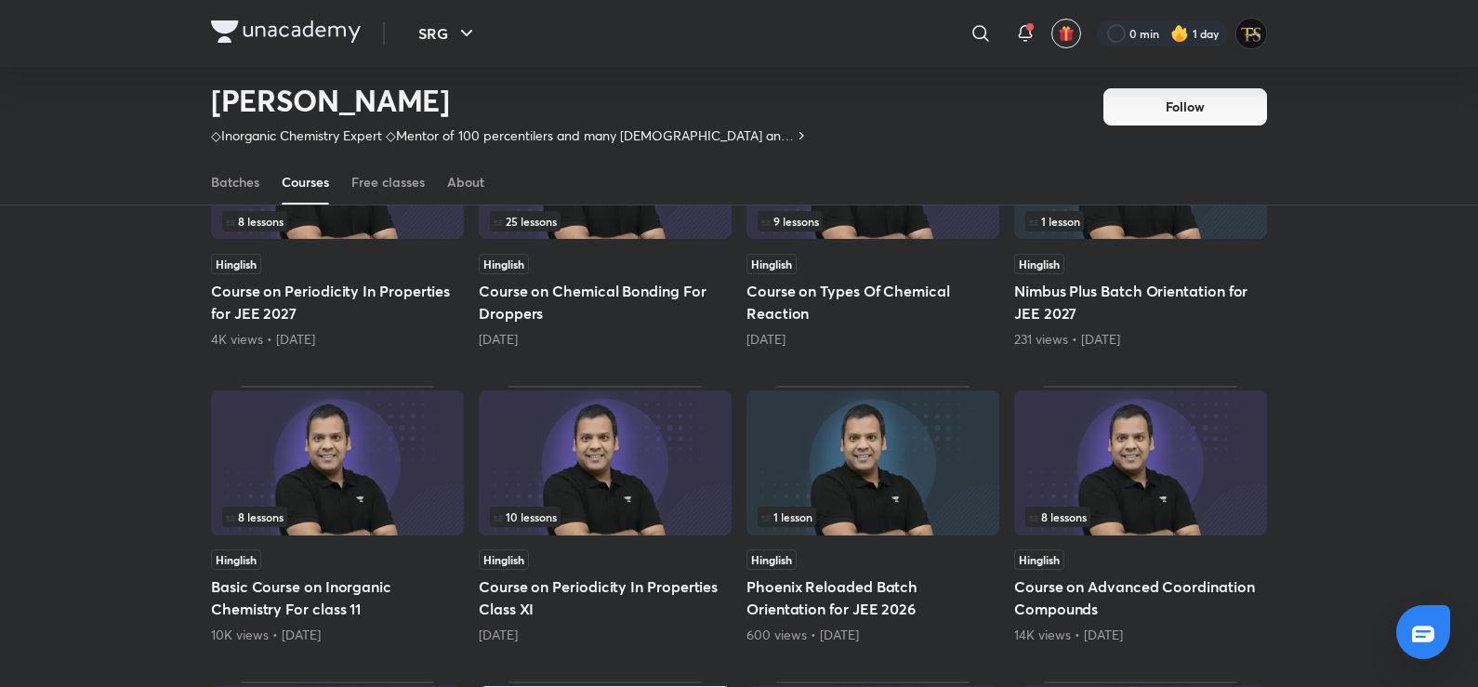
click at [595, 401] on img at bounding box center [605, 462] width 253 height 145
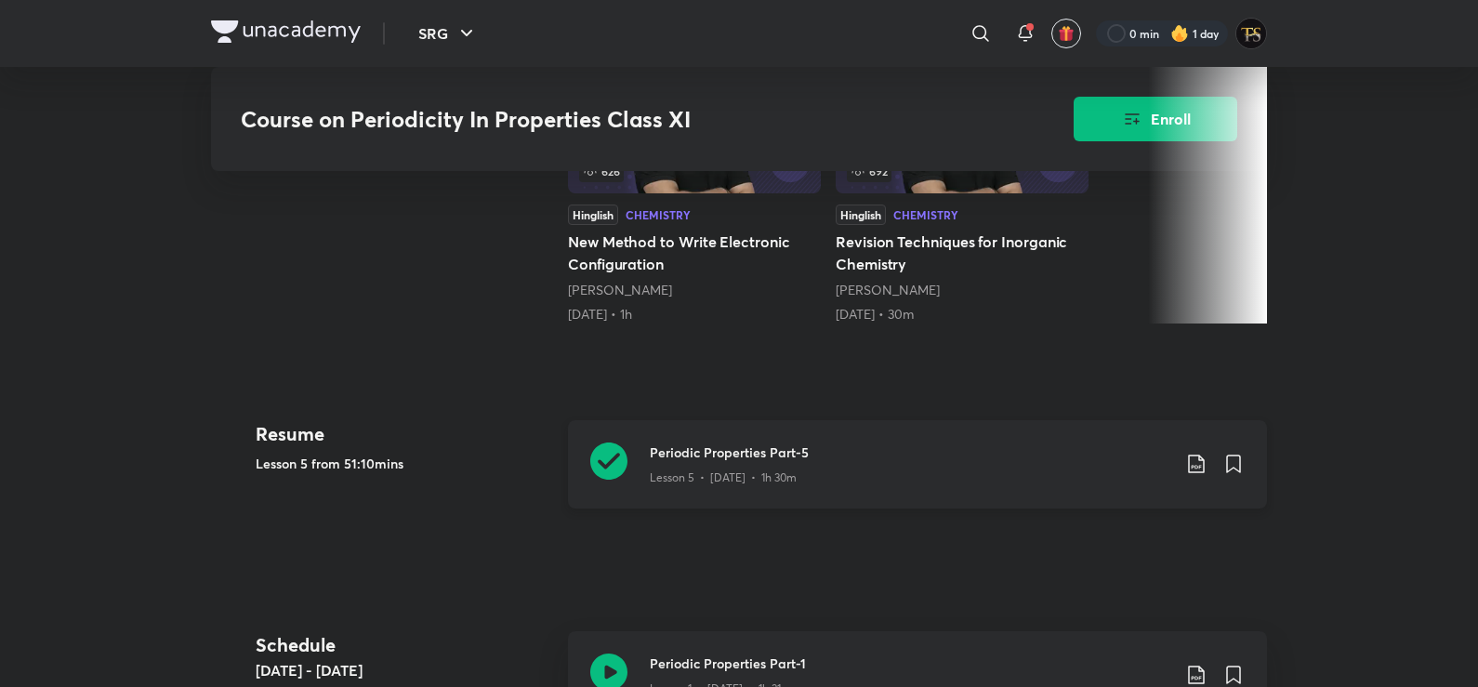
scroll to position [558, 0]
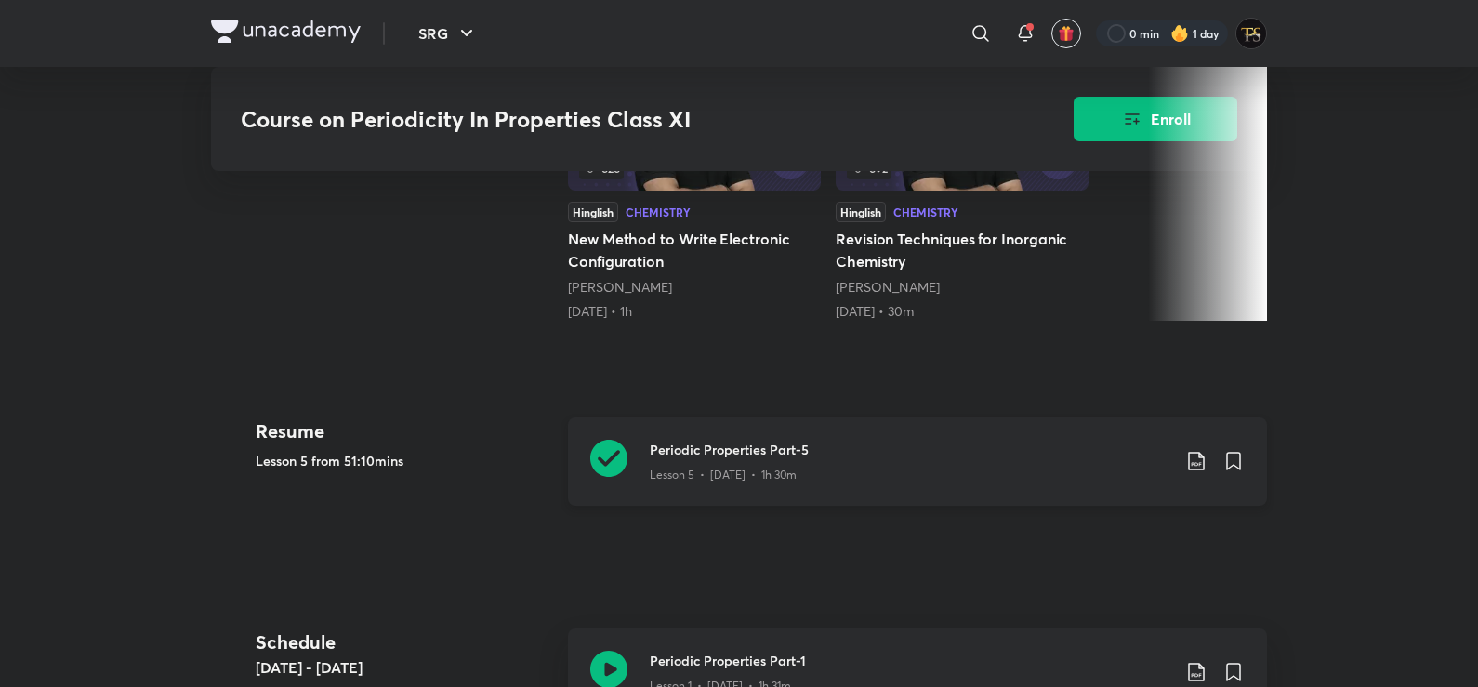
click at [915, 421] on div "Periodic Properties Part-5 Lesson 5 • [DATE] • 1h 30m" at bounding box center [917, 461] width 699 height 88
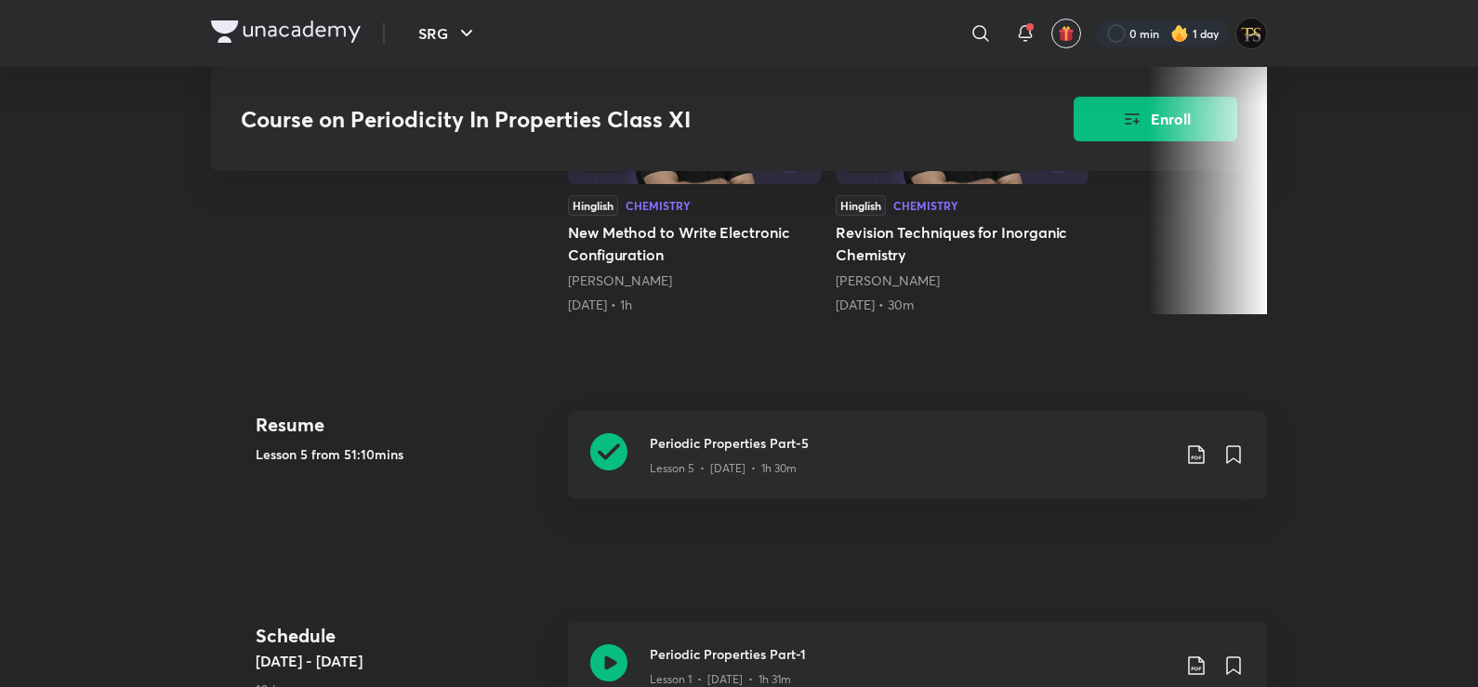
scroll to position [558, 0]
